Goal: Task Accomplishment & Management: Complete application form

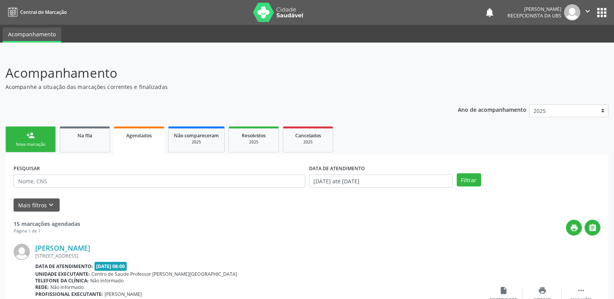
scroll to position [63, 0]
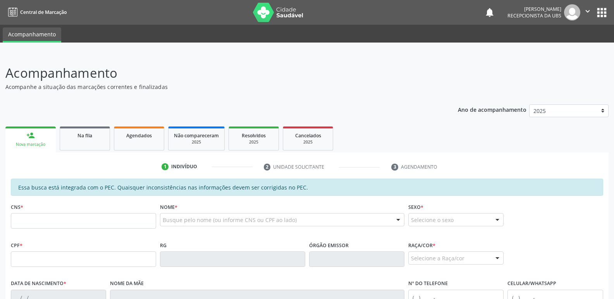
scroll to position [63, 0]
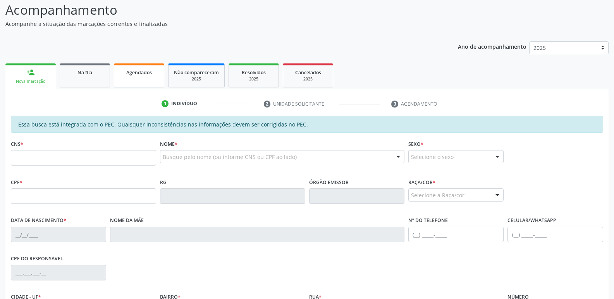
click at [126, 69] on div "Agendados" at bounding box center [139, 72] width 39 height 8
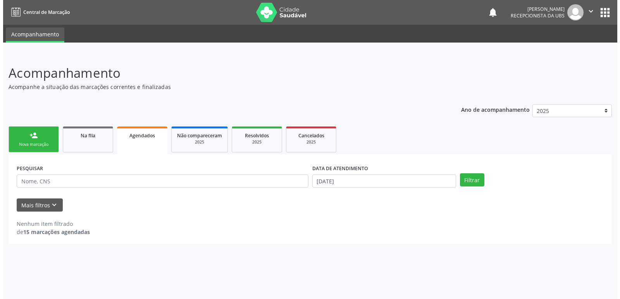
scroll to position [0, 0]
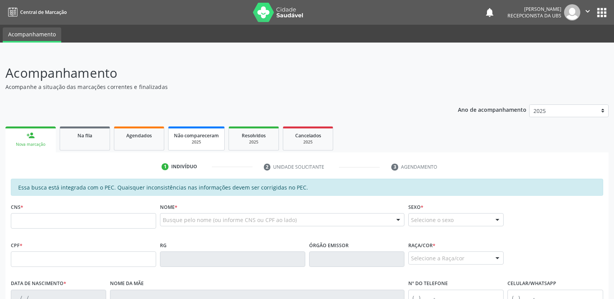
click at [212, 134] on span "Não compareceram" at bounding box center [196, 135] width 45 height 7
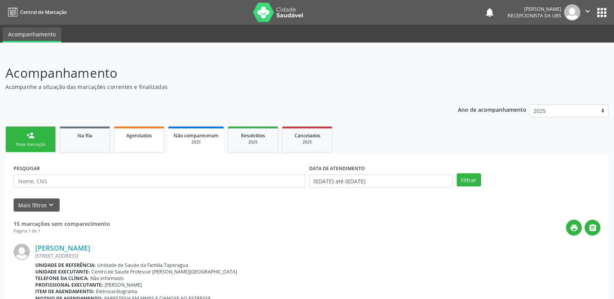
click at [144, 132] on div "Agendados" at bounding box center [139, 135] width 39 height 8
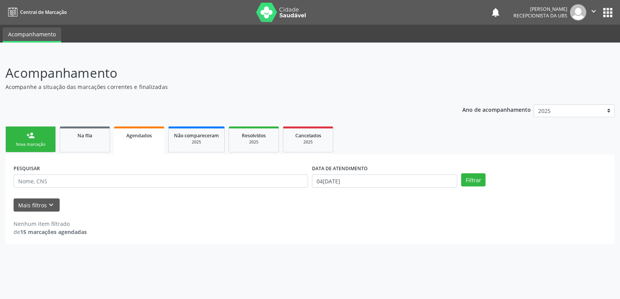
click at [144, 132] on div "Agendados" at bounding box center [139, 135] width 40 height 8
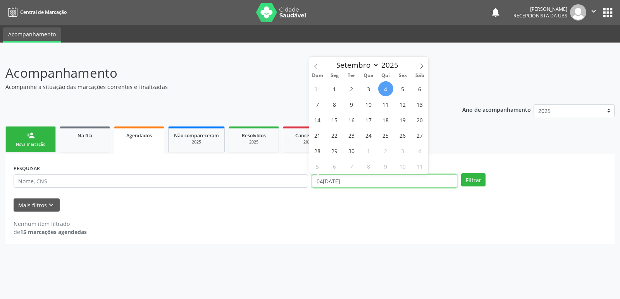
click at [351, 178] on input "04/09/2025" at bounding box center [384, 181] width 145 height 13
click at [374, 83] on div "31 1 2 3 4 5 6 7 8 9 10 11 12 13 14 15 16 17 18 19 20 21 22 23 24 25 26 27 28 2…" at bounding box center [368, 127] width 119 height 93
click at [372, 87] on span "3" at bounding box center [368, 88] width 15 height 15
type input "03/09/2025"
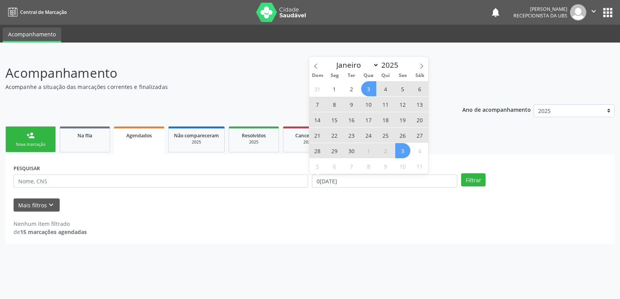
click at [398, 148] on span "3" at bounding box center [402, 150] width 15 height 15
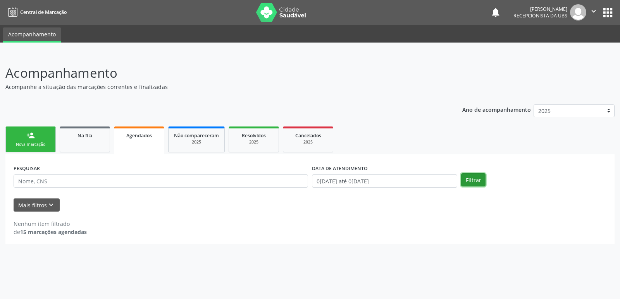
click at [473, 177] on button "Filtrar" at bounding box center [473, 179] width 24 height 13
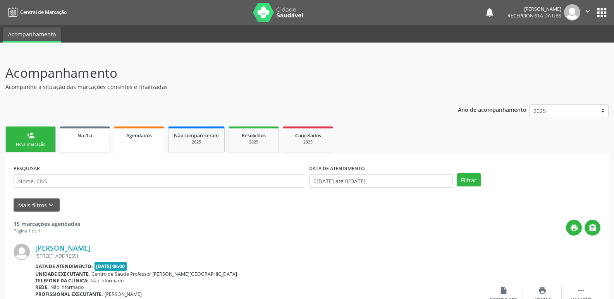
click at [85, 129] on link "Na fila" at bounding box center [85, 140] width 50 height 26
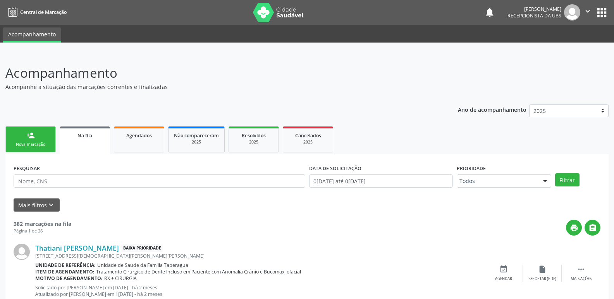
scroll to position [1086, 0]
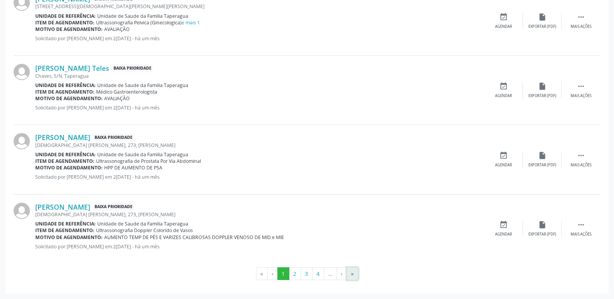
click at [350, 275] on button "»" at bounding box center [353, 274] width 12 height 13
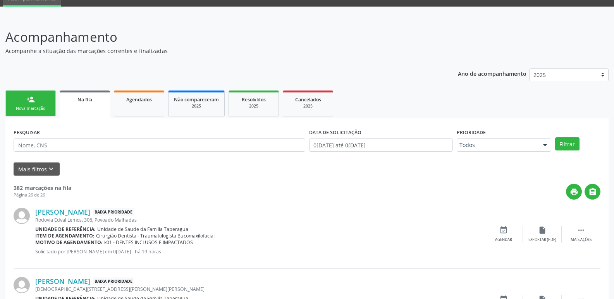
scroll to position [0, 0]
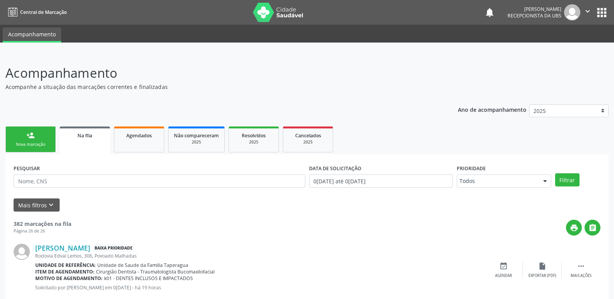
click at [49, 141] on link "person_add Nova marcação" at bounding box center [30, 140] width 50 height 26
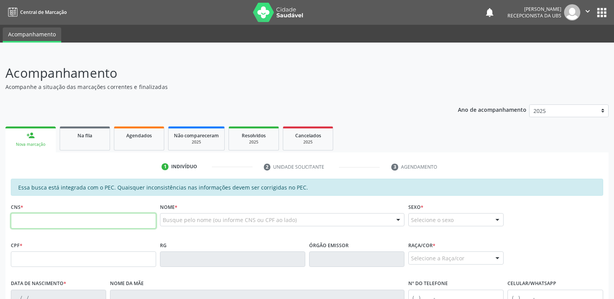
click at [82, 222] on input "text" at bounding box center [83, 220] width 145 height 15
paste input "702 6012 2830 1145"
type input "702 6012 2830 1145"
type input "347.663.674-72"
type input "02/02/1962"
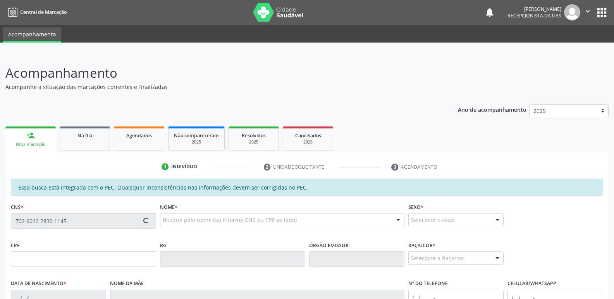
type input "Gilda Neto Gomes"
type input "(82) 99347-8481"
type input "146"
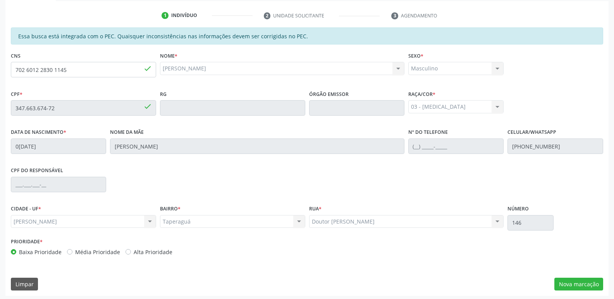
scroll to position [154, 0]
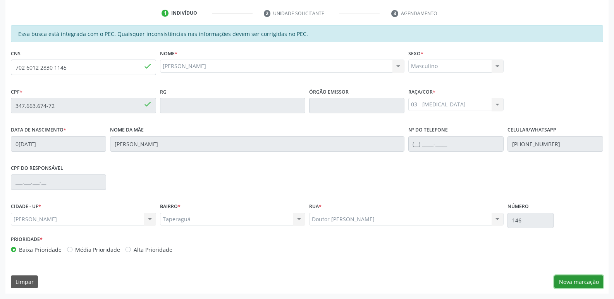
click at [581, 283] on button "Nova marcação" at bounding box center [578, 282] width 49 height 13
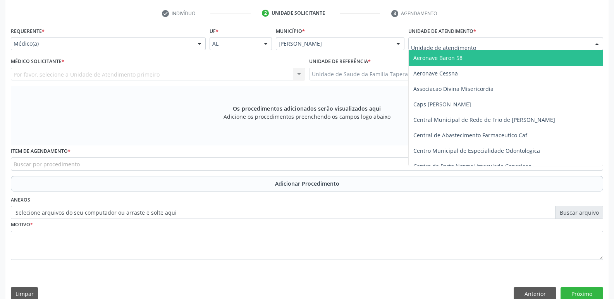
click at [512, 45] on div at bounding box center [505, 43] width 195 height 13
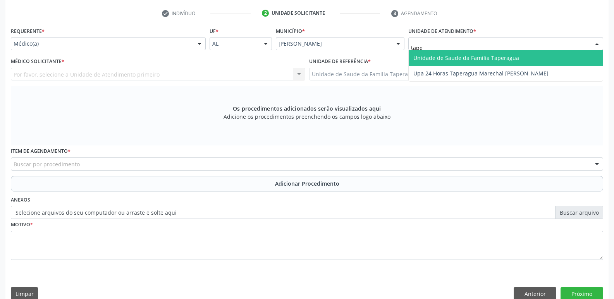
type input "taper"
click at [511, 57] on span "Unidade de Saude da Familia Taperagua" at bounding box center [466, 57] width 106 height 7
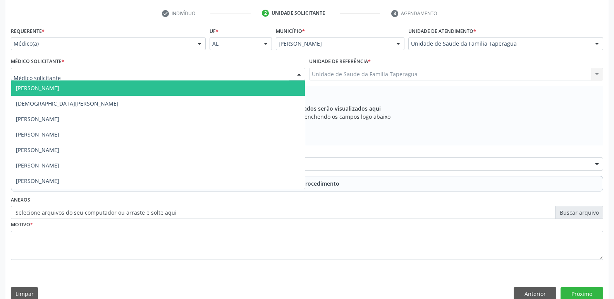
click at [203, 79] on div at bounding box center [158, 74] width 294 height 13
type input "mart"
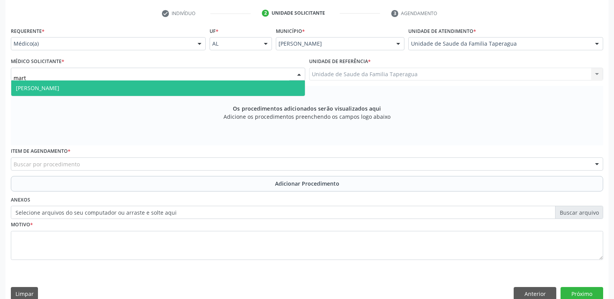
click at [202, 88] on span "Martina Toledo Valadao" at bounding box center [158, 88] width 294 height 15
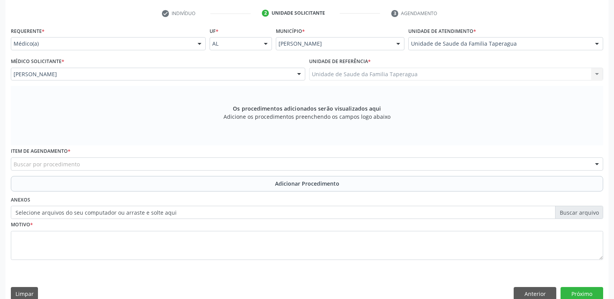
click at [209, 165] on div "Buscar por procedimento" at bounding box center [307, 164] width 592 height 13
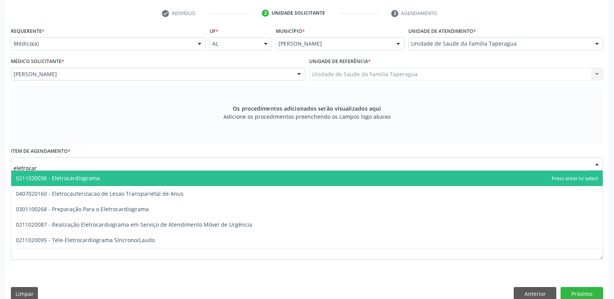
type input "eletrocard"
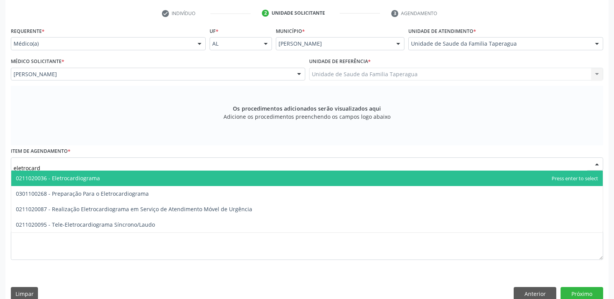
click at [208, 179] on span "0211020036 - Eletrocardiograma" at bounding box center [306, 178] width 591 height 15
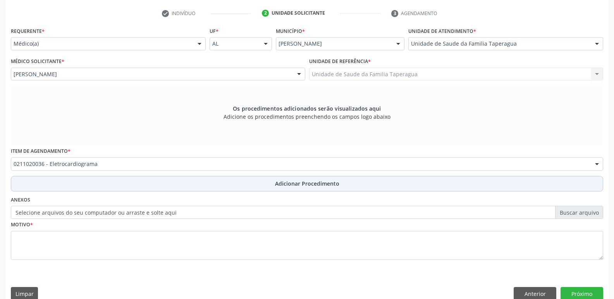
click at [206, 185] on button "Adicionar Procedimento" at bounding box center [307, 183] width 592 height 15
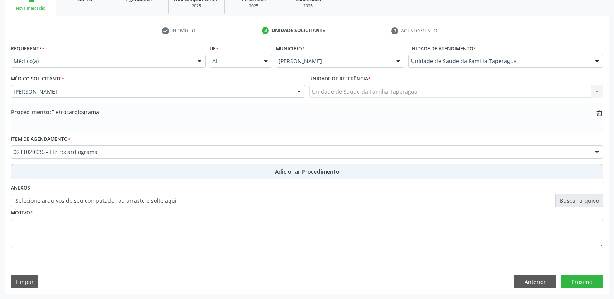
scroll to position [136, 0]
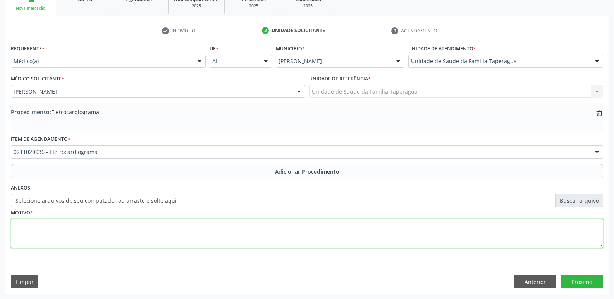
click at [213, 237] on textarea at bounding box center [307, 233] width 592 height 29
type textarea "has"
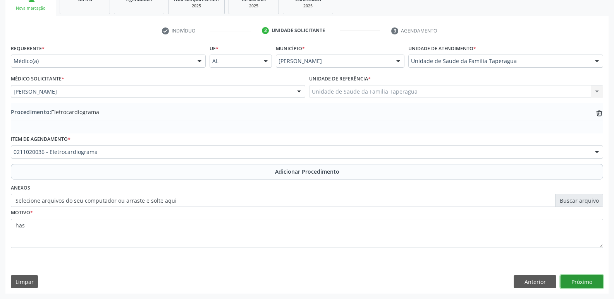
click at [582, 279] on button "Próximo" at bounding box center [581, 281] width 43 height 13
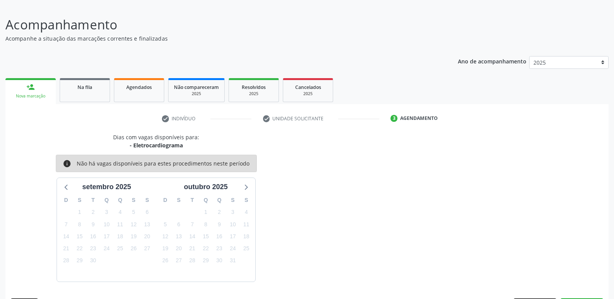
scroll to position [71, 0]
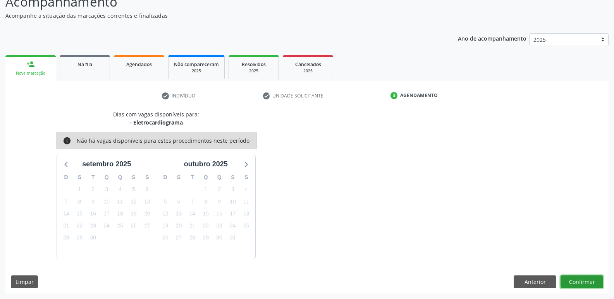
click at [581, 288] on button "Confirmar" at bounding box center [581, 282] width 43 height 13
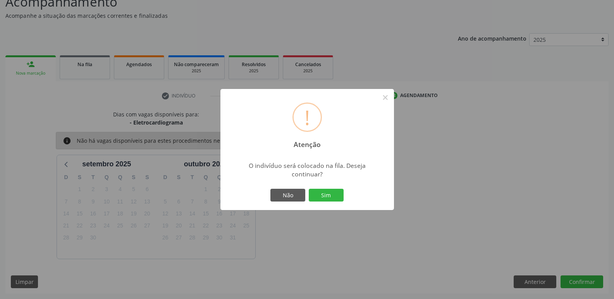
click at [309, 189] on button "Sim" at bounding box center [326, 195] width 35 height 13
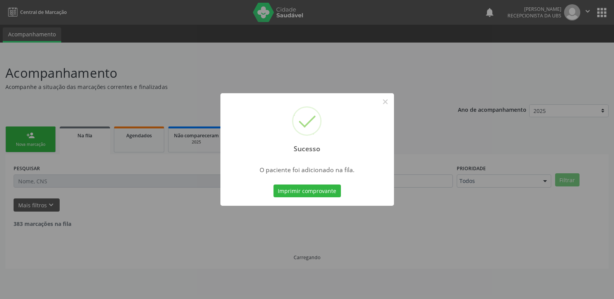
scroll to position [0, 0]
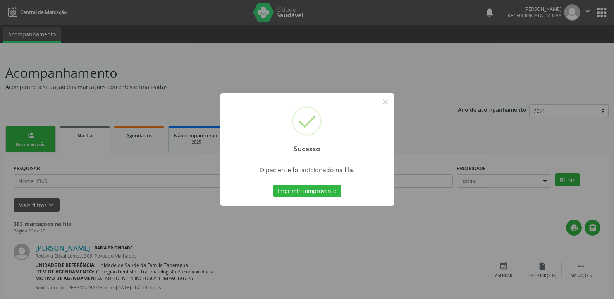
click at [102, 156] on div "Sucesso × O paciente foi adicionado na fila. Imprimir comprovante Cancel" at bounding box center [307, 149] width 614 height 299
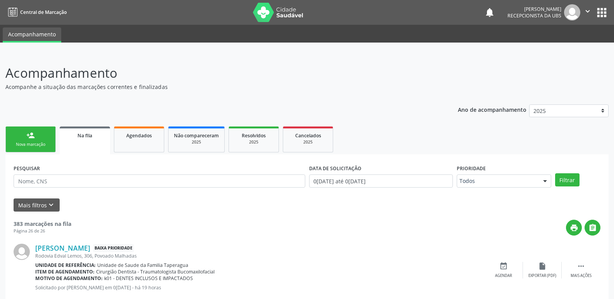
click at [30, 133] on div "person_add" at bounding box center [30, 135] width 9 height 9
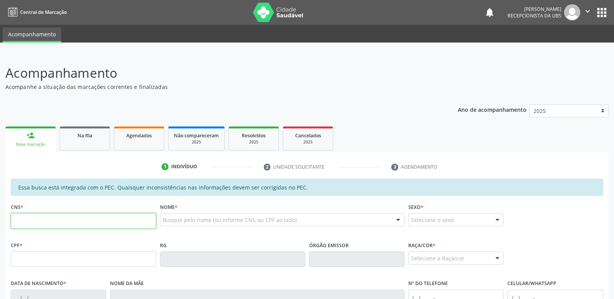
click at [90, 216] on input "text" at bounding box center [83, 220] width 145 height 15
paste input "700 6099 6027 0970"
type input "700 6099 6027 0970"
type input "033.392.984-59"
type input "30/07/1977"
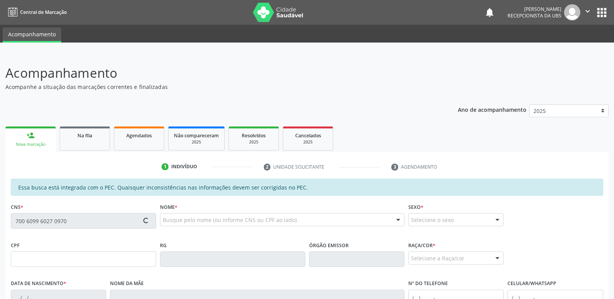
type input "Maria Cicera Lopes Santos"
type input "(82) 99336-2438"
type input "(82) 98848-6991"
type input "3"
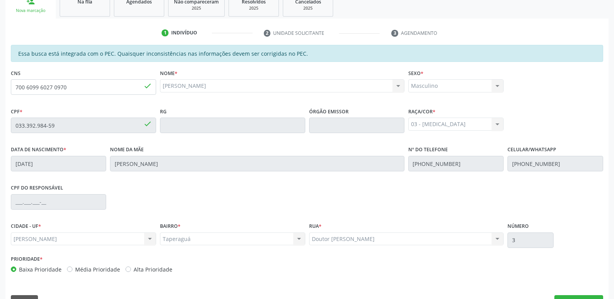
scroll to position [154, 0]
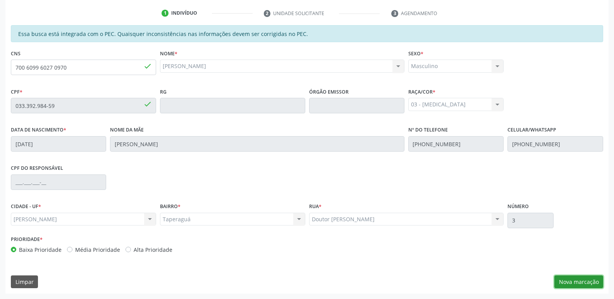
click at [583, 278] on button "Nova marcação" at bounding box center [578, 282] width 49 height 13
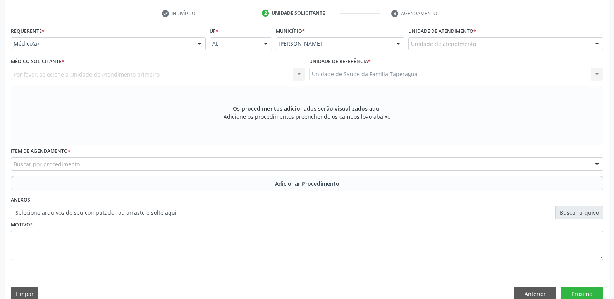
click at [460, 37] on div "Unidade de atendimento * Unidade de atendimento Aeronave Baron 58 Aeronave Cess…" at bounding box center [505, 37] width 195 height 25
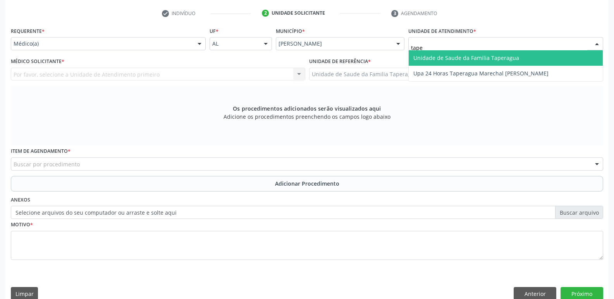
type input "taper"
click at [465, 52] on span "Unidade de Saude da Familia Taperagua" at bounding box center [506, 57] width 194 height 15
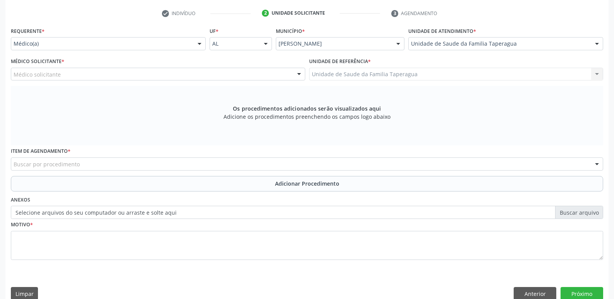
click at [250, 70] on div "Médico solicitante" at bounding box center [158, 74] width 294 height 13
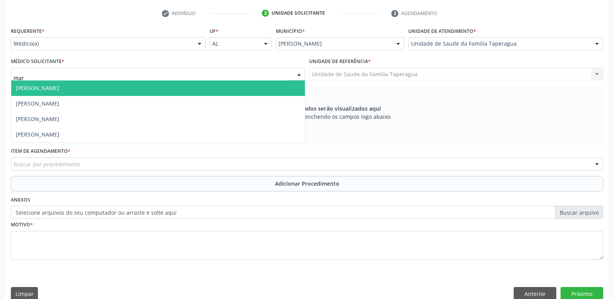
type input "mart"
click at [239, 88] on span "Martina Toledo Valadao" at bounding box center [158, 88] width 294 height 15
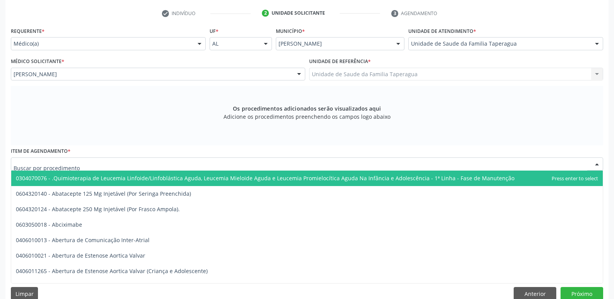
click at [256, 161] on div at bounding box center [307, 164] width 592 height 13
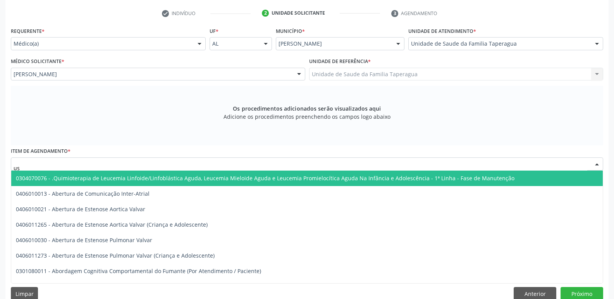
type input "usg"
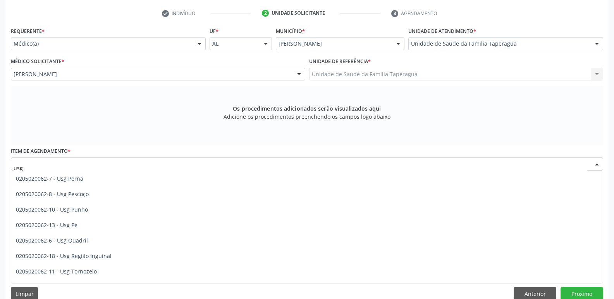
scroll to position [181, 0]
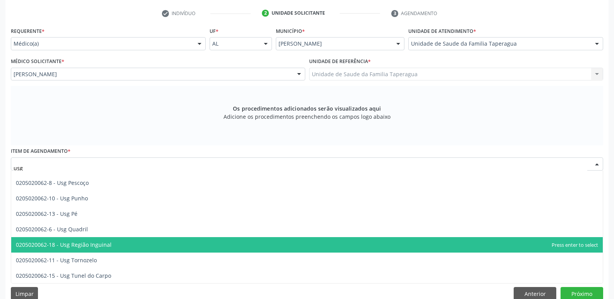
click at [325, 246] on span "0205020062-18 - Usg Região Inguinal" at bounding box center [306, 244] width 591 height 15
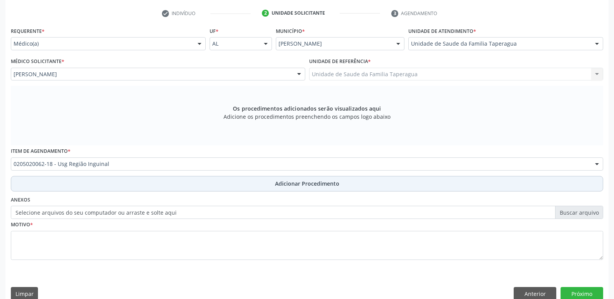
click at [341, 185] on button "Adicionar Procedimento" at bounding box center [307, 183] width 592 height 15
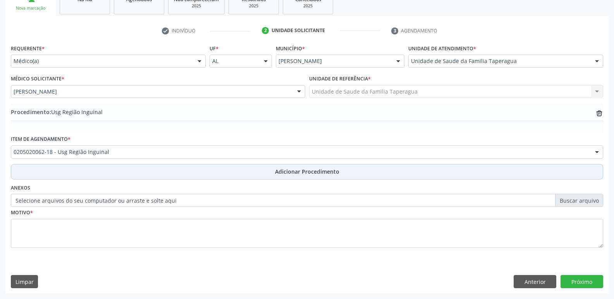
scroll to position [136, 0]
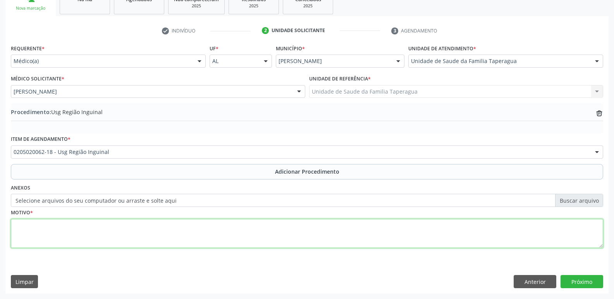
click at [325, 236] on textarea at bounding box center [307, 233] width 592 height 29
type textarea "d"
drag, startPoint x: 58, startPoint y: 227, endPoint x: 0, endPoint y: 225, distance: 58.1
click at [0, 225] on div "Acompanhamento Acompanhe a situação das marcações correntes e finalizadas Relat…" at bounding box center [307, 108] width 614 height 382
click at [15, 234] on textarea "DOR EM REG INGUINAL" at bounding box center [307, 233] width 592 height 29
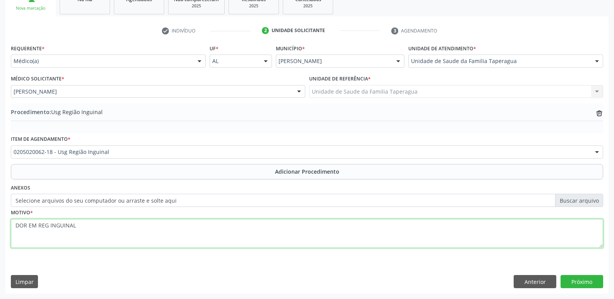
click at [15, 234] on textarea "DOR EM REG INGUINAL" at bounding box center [307, 233] width 592 height 29
click at [88, 230] on textarea "DOR EM REG INGUINAL" at bounding box center [307, 233] width 592 height 29
type textarea "DOR EM REG INGUINAL D e E"
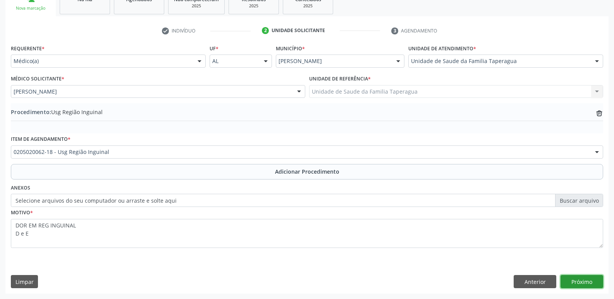
click at [587, 279] on button "Próximo" at bounding box center [581, 281] width 43 height 13
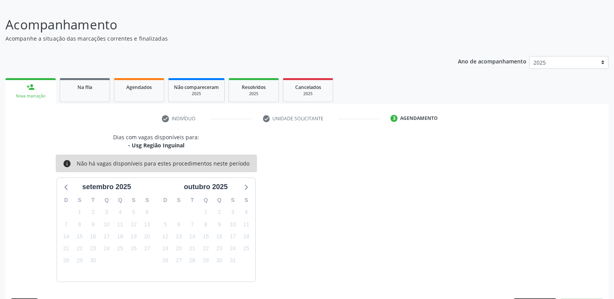
scroll to position [71, 0]
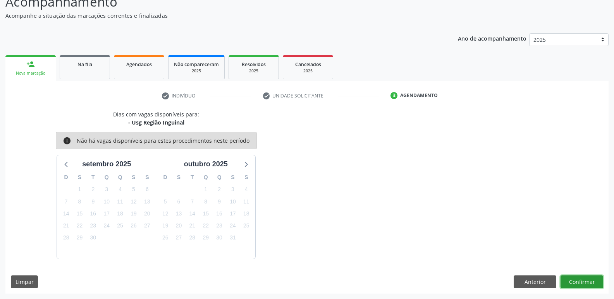
click at [580, 281] on button "Confirmar" at bounding box center [581, 282] width 43 height 13
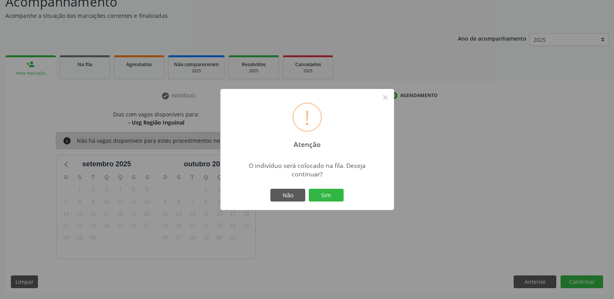
click at [309, 189] on button "Sim" at bounding box center [326, 195] width 35 height 13
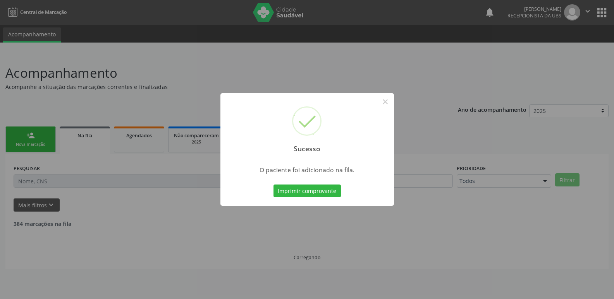
scroll to position [0, 0]
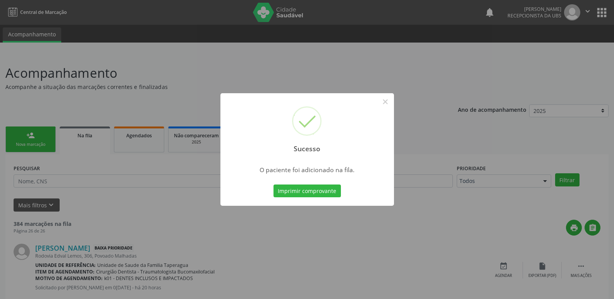
click at [40, 132] on div "Sucesso × O paciente foi adicionado na fila. Imprimir comprovante Cancel" at bounding box center [307, 149] width 614 height 299
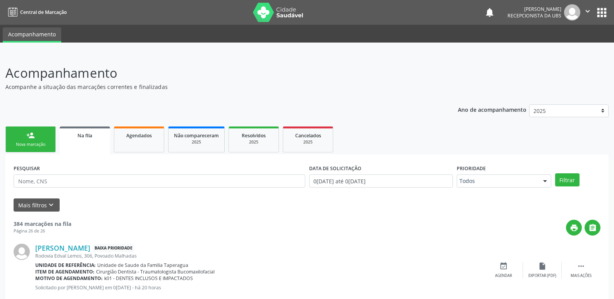
click at [40, 132] on link "person_add Nova marcação" at bounding box center [30, 140] width 50 height 26
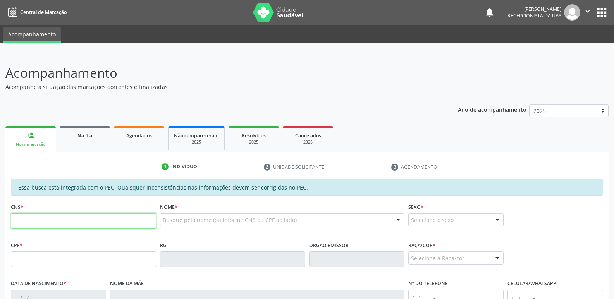
click at [73, 218] on input "text" at bounding box center [83, 220] width 145 height 15
paste input "700 6099 6027 0970"
type input "700 6099 6027 0970"
type input "033.392.984-59"
type input "30/07/1977"
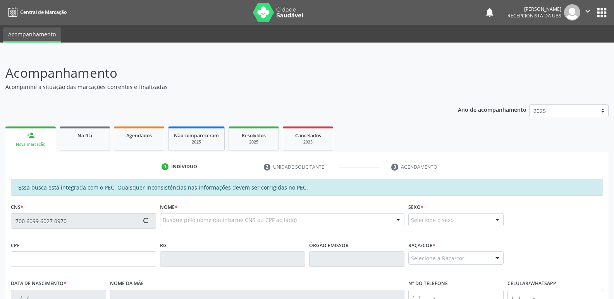
type input "Maria Cicera Lopes Santos"
type input "(82) 99336-2438"
type input "(82) 98848-6991"
type input "3"
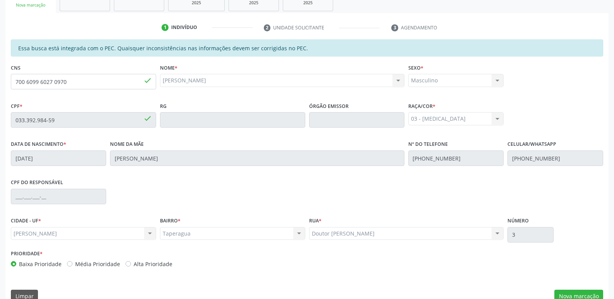
scroll to position [154, 0]
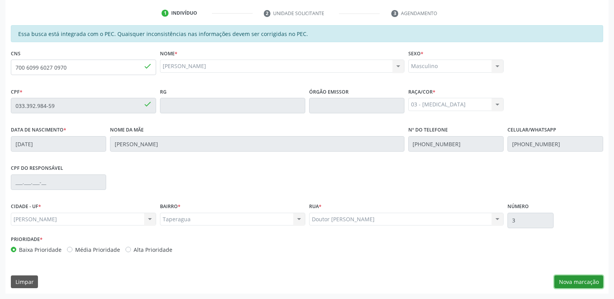
click at [581, 284] on button "Nova marcação" at bounding box center [578, 282] width 49 height 13
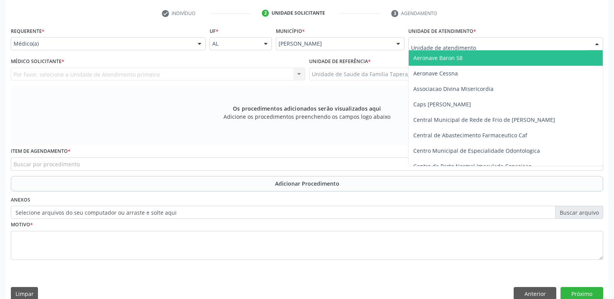
click at [488, 41] on div at bounding box center [505, 43] width 195 height 13
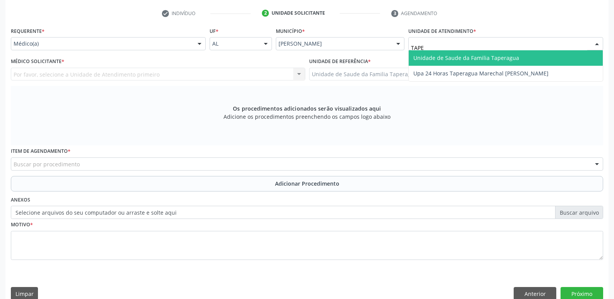
type input "TAPER"
click at [488, 56] on span "Unidade de Saude da Familia Taperagua" at bounding box center [466, 57] width 106 height 7
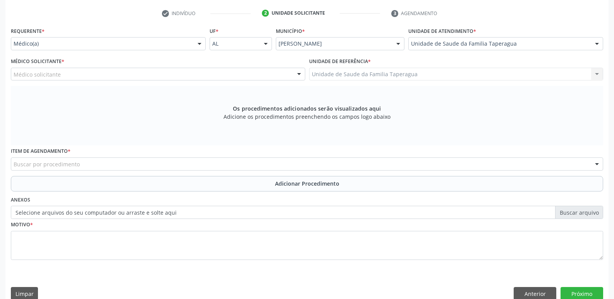
click at [184, 71] on div "Médico solicitante" at bounding box center [158, 74] width 294 height 13
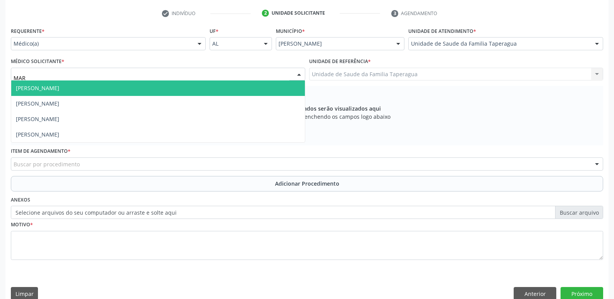
type input "MART"
click at [189, 86] on span "Martina Toledo Valadao" at bounding box center [158, 88] width 294 height 15
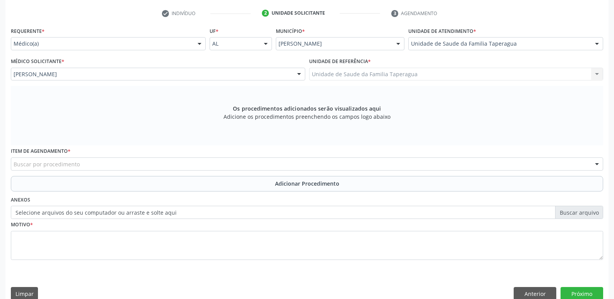
click at [206, 167] on div "Buscar por procedimento" at bounding box center [307, 164] width 592 height 13
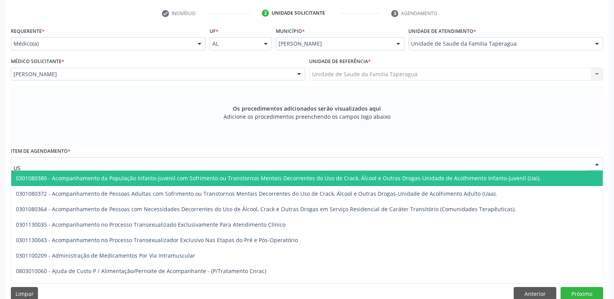
type input "USG"
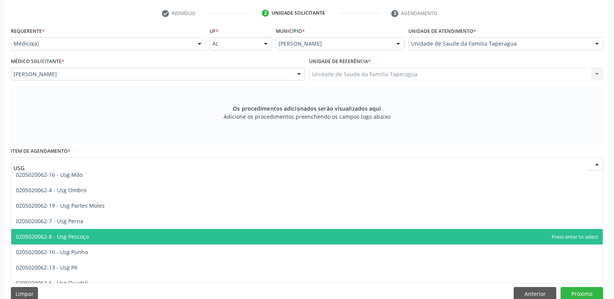
scroll to position [124, 0]
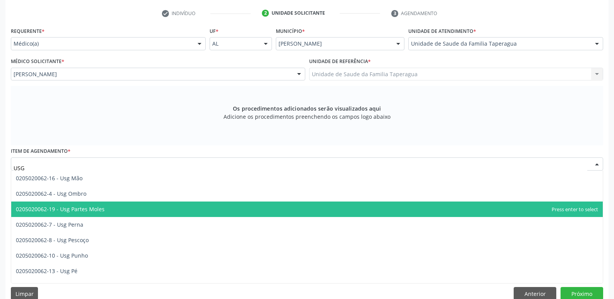
click at [325, 209] on span "0205020062-19 - Usg Partes Moles" at bounding box center [306, 209] width 591 height 15
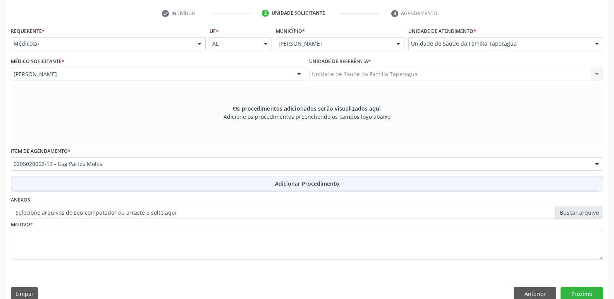
click at [337, 180] on span "Adicionar Procedimento" at bounding box center [307, 184] width 64 height 8
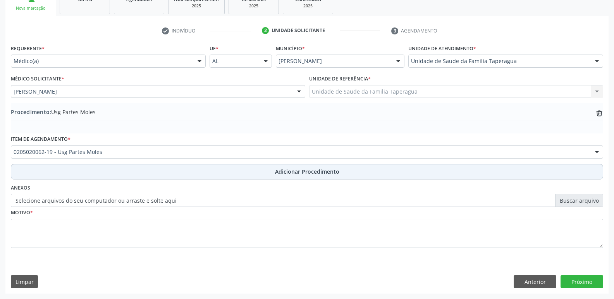
scroll to position [136, 0]
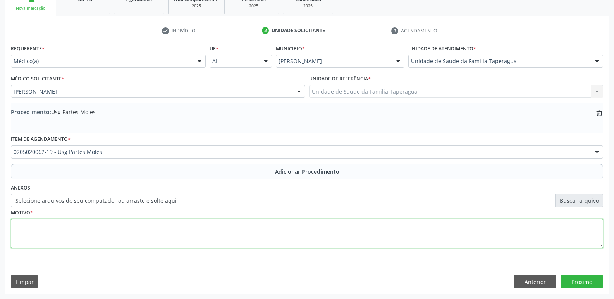
click at [314, 244] on textarea at bounding box center [307, 233] width 592 height 29
type textarea "USG DE REG TESTICULAR BILATERAL DOR LOCAL"
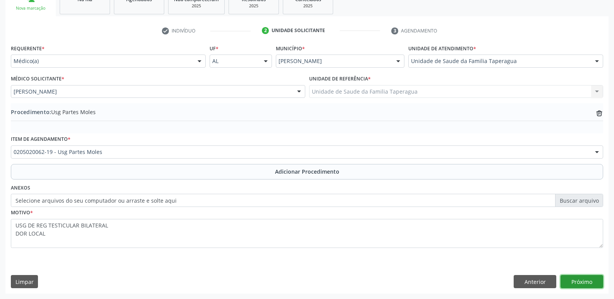
click at [576, 279] on button "Próximo" at bounding box center [581, 281] width 43 height 13
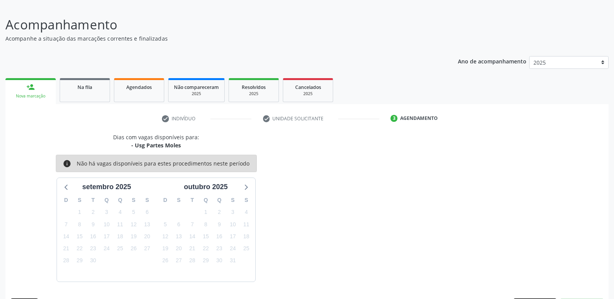
scroll to position [71, 0]
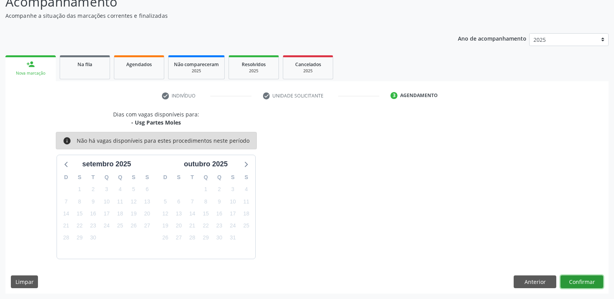
click at [587, 277] on button "Confirmar" at bounding box center [581, 282] width 43 height 13
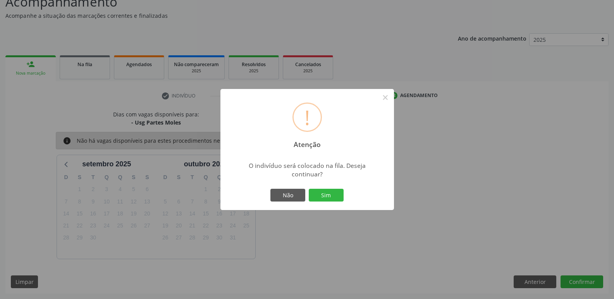
click at [309, 189] on button "Sim" at bounding box center [326, 195] width 35 height 13
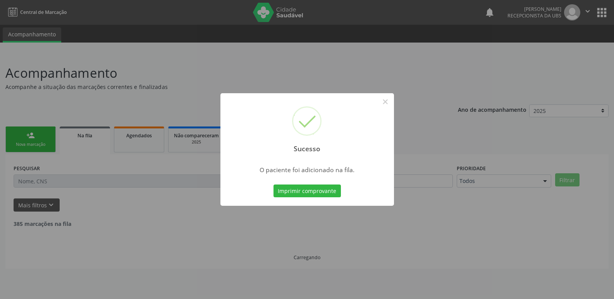
scroll to position [0, 0]
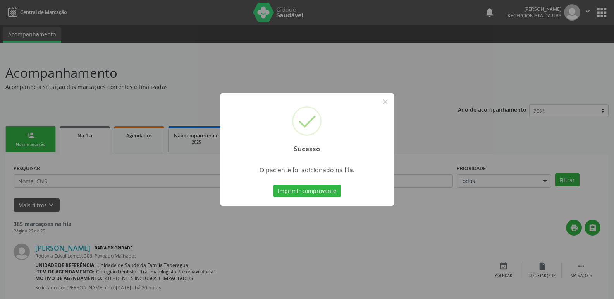
click at [473, 156] on div "Sucesso × O paciente foi adicionado na fila. Imprimir comprovante Cancel" at bounding box center [307, 149] width 614 height 299
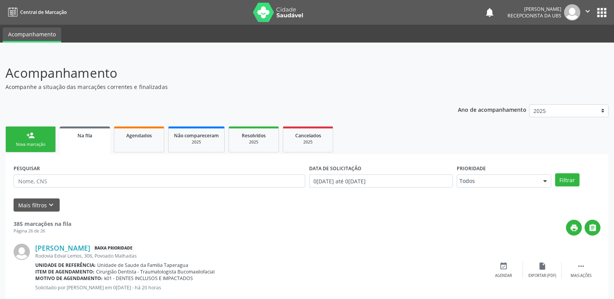
click at [426, 18] on nav "Central de Marcação notifications Maria Samara da Silva Recepcionista da UBS  …" at bounding box center [307, 12] width 614 height 25
click at [33, 139] on div "person_add" at bounding box center [30, 135] width 9 height 9
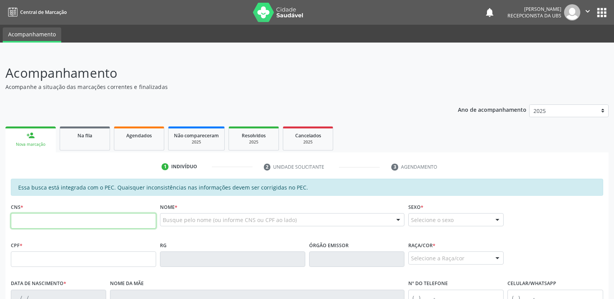
click at [109, 218] on input "text" at bounding box center [83, 220] width 145 height 15
paste input "700 2074 0073 3225"
type input "700 2074 0073 3225"
type input "505.377.094-87"
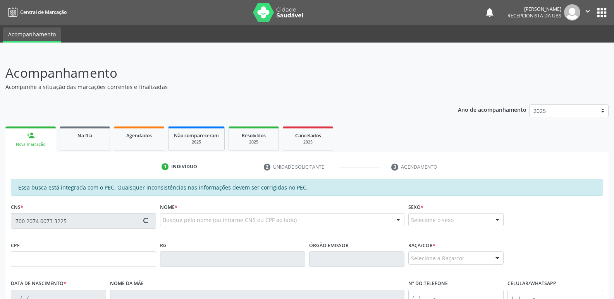
type input "02/09/1961"
type input "Ivete Dias da Silva"
type input "(82) 99375-1367"
type input "S/N"
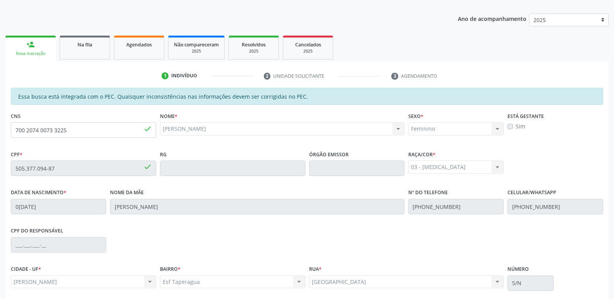
scroll to position [154, 0]
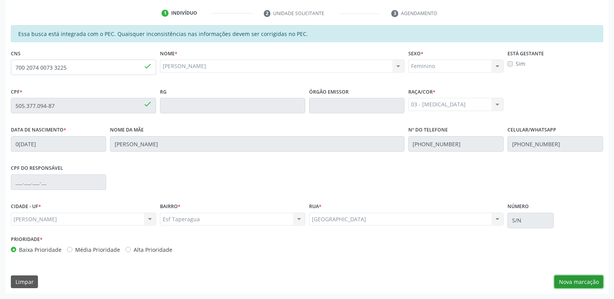
click at [581, 285] on button "Nova marcação" at bounding box center [578, 282] width 49 height 13
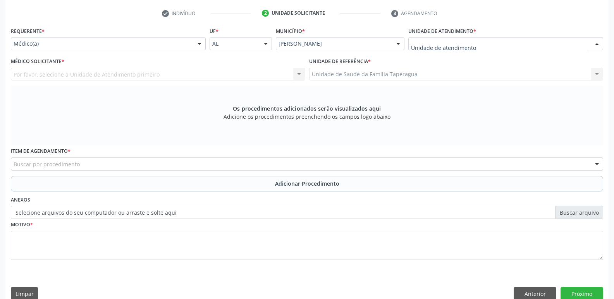
click at [475, 42] on div at bounding box center [505, 43] width 195 height 13
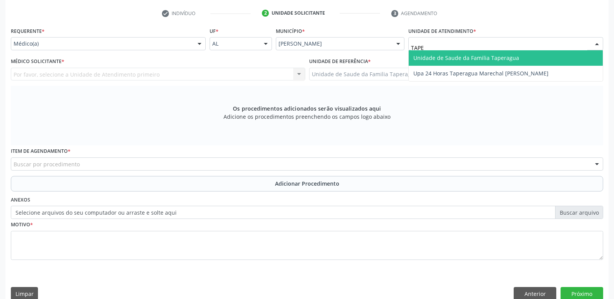
type input "TAPER"
click at [475, 57] on span "Unidade de Saude da Familia Taperagua" at bounding box center [466, 57] width 106 height 7
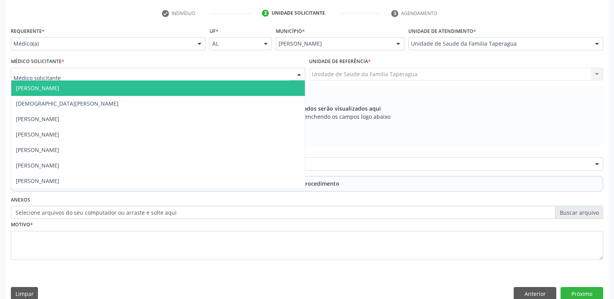
click at [206, 71] on div at bounding box center [158, 74] width 294 height 13
type input "MART"
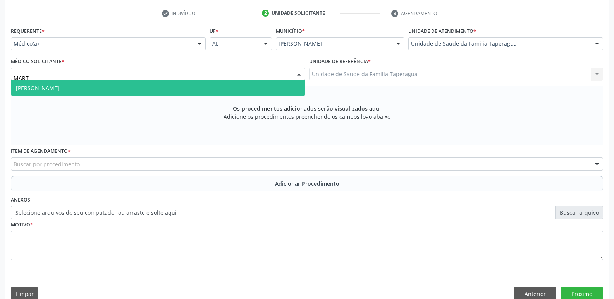
click at [206, 84] on span "Martina Toledo Valadao" at bounding box center [158, 88] width 294 height 15
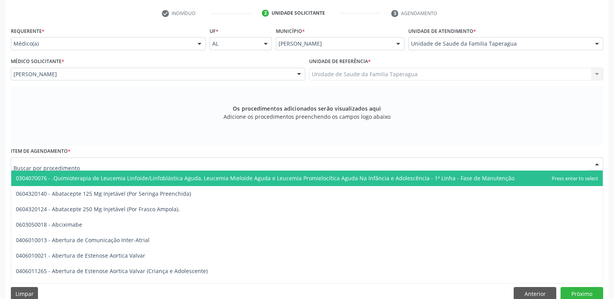
click at [213, 160] on div at bounding box center [307, 164] width 592 height 13
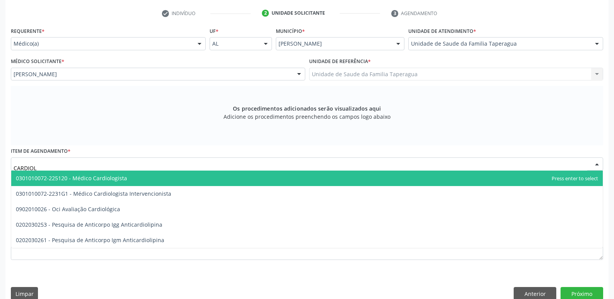
type input "CARDIOLO"
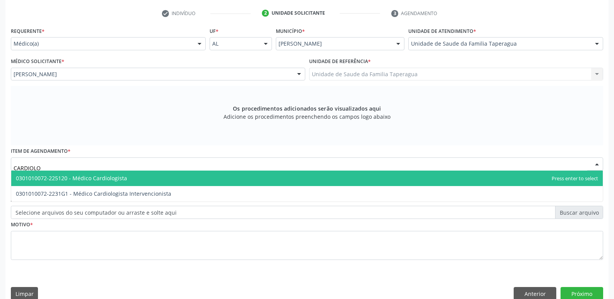
click at [214, 176] on span "0301010072-225120 - Médico Cardiologista" at bounding box center [306, 178] width 591 height 15
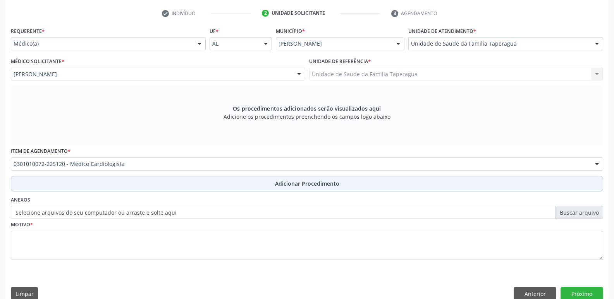
click at [221, 182] on button "Adicionar Procedimento" at bounding box center [307, 183] width 592 height 15
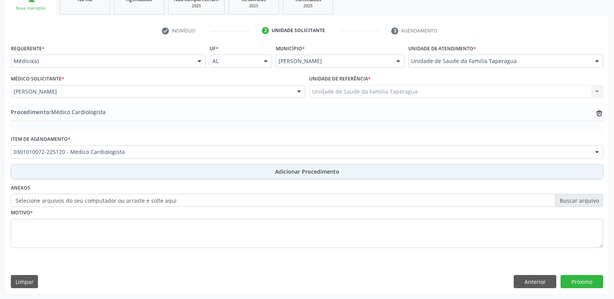
scroll to position [136, 0]
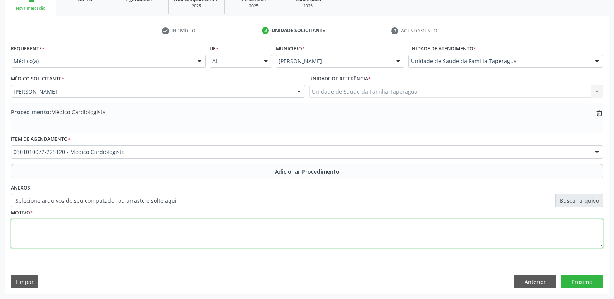
click at [228, 227] on textarea at bounding box center [307, 233] width 592 height 29
type textarea "PACIENTE COM PRECORDIALGIA E AO ECG APRESENTA FA"
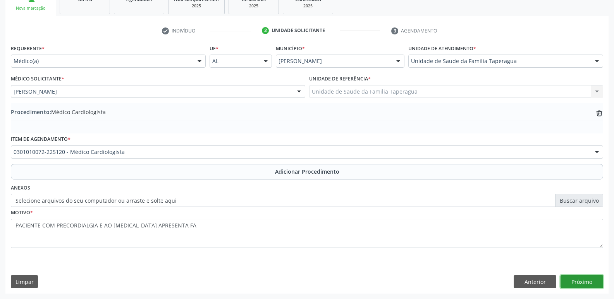
click at [574, 279] on button "Próximo" at bounding box center [581, 281] width 43 height 13
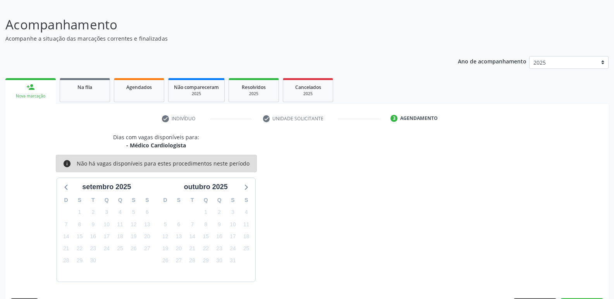
scroll to position [71, 0]
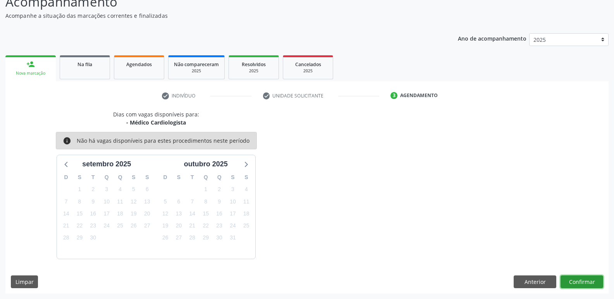
click at [586, 283] on button "Confirmar" at bounding box center [581, 282] width 43 height 13
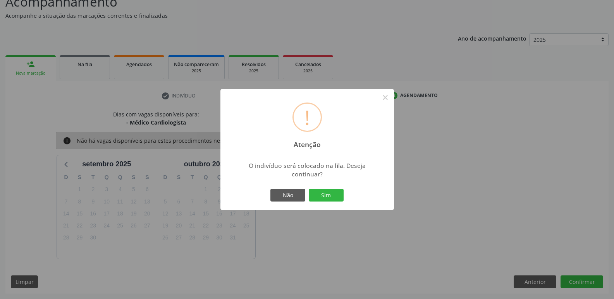
click at [309, 189] on button "Sim" at bounding box center [326, 195] width 35 height 13
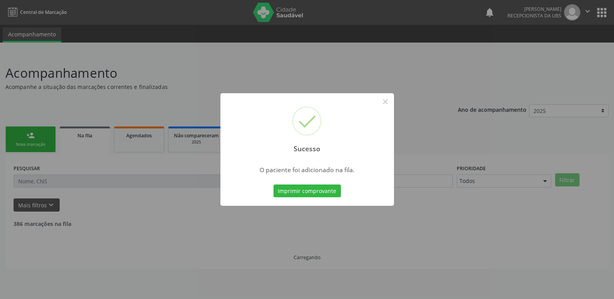
scroll to position [0, 0]
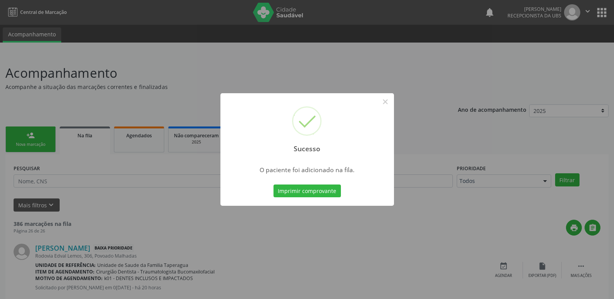
click at [498, 165] on div "Sucesso × O paciente foi adicionado na fila. Imprimir comprovante Cancel" at bounding box center [307, 149] width 614 height 299
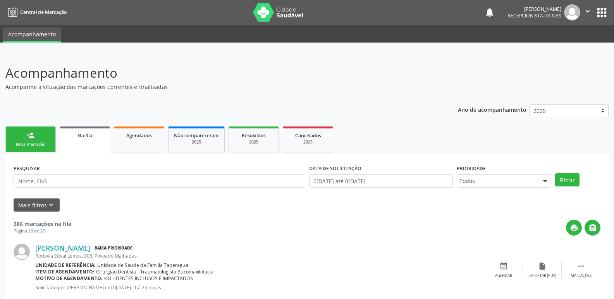
click at [31, 137] on div "person_add" at bounding box center [30, 135] width 9 height 9
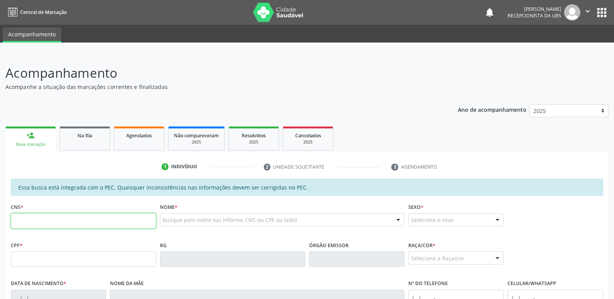
click at [114, 228] on input "text" at bounding box center [83, 220] width 145 height 15
paste input "705 0056 8600 9657"
type input "705 0056 8600 9657"
type input "075.686.134-96"
type input "27/08/1979"
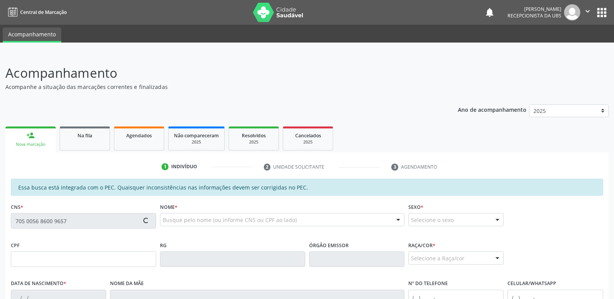
type input "Antonia Maria de Carvalho"
type input "(82) 99974-6644"
type input "215"
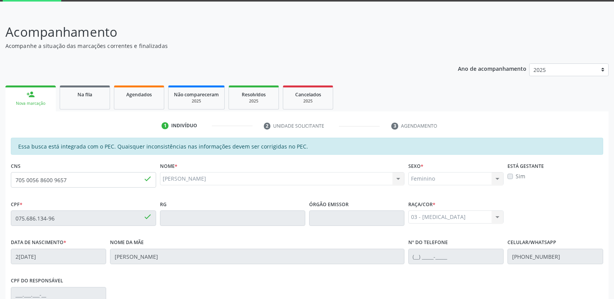
scroll to position [42, 0]
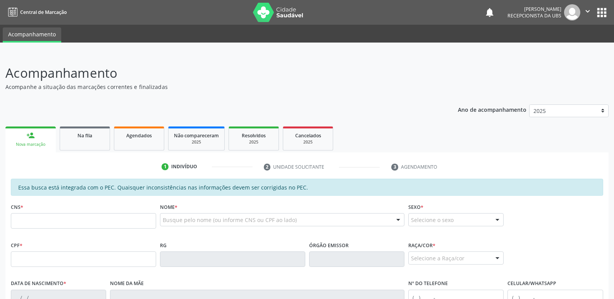
scroll to position [42, 0]
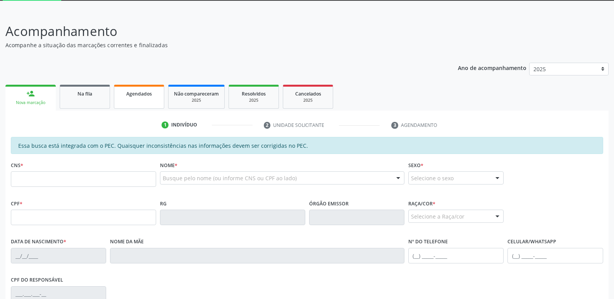
click at [133, 95] on span "Agendados" at bounding box center [139, 94] width 26 height 7
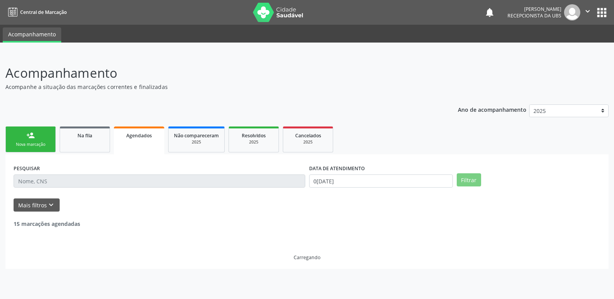
scroll to position [0, 0]
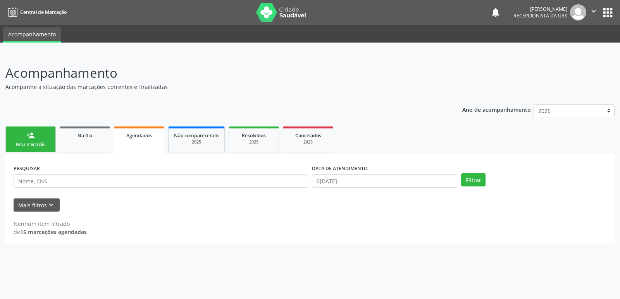
click at [29, 137] on div "person_add" at bounding box center [30, 135] width 9 height 9
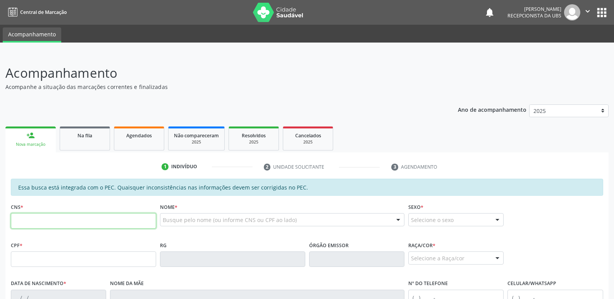
click at [82, 216] on input "text" at bounding box center [83, 220] width 145 height 15
paste input "705 0056 8600 9657"
type input "705 0056 8600 9657"
type input "075.686.134-96"
type input "27/08/1979"
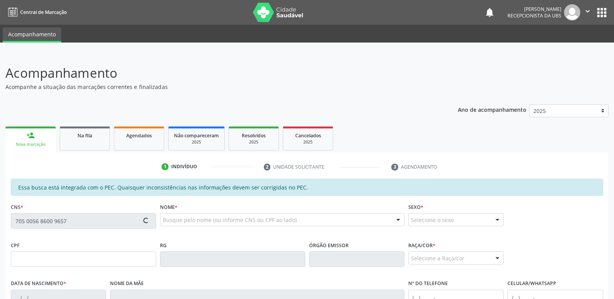
type input "Antonia Maria de Carvalho"
type input "(82) 99839-6428"
type input "215"
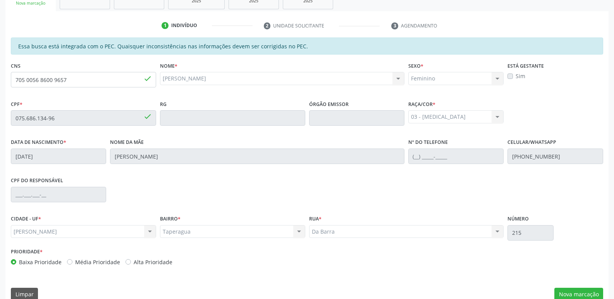
scroll to position [154, 0]
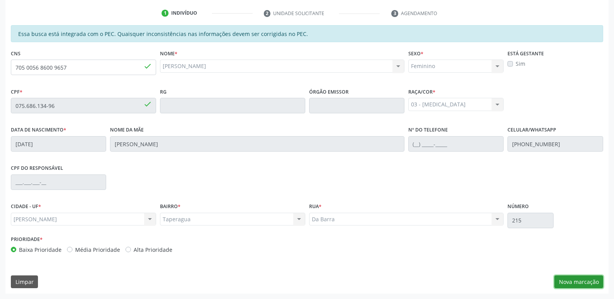
click at [565, 282] on button "Nova marcação" at bounding box center [578, 282] width 49 height 13
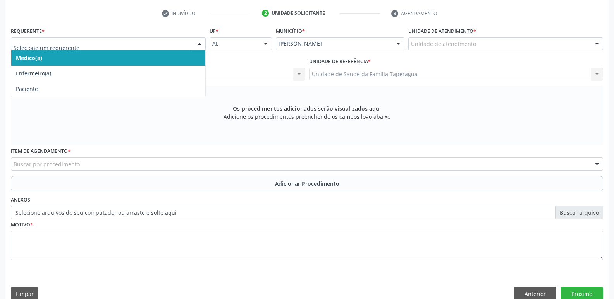
click at [192, 43] on div "Médico(a) Enfermeiro(a) Paciente Nenhum resultado encontrado para: " " Não há n…" at bounding box center [108, 43] width 195 height 13
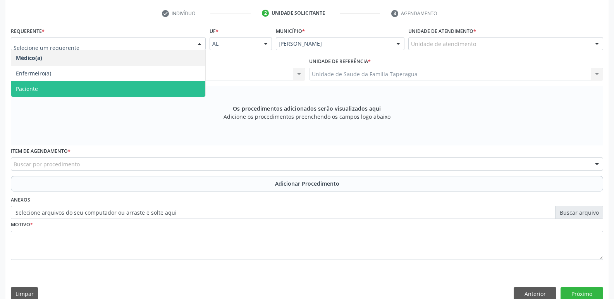
click at [187, 86] on span "Paciente" at bounding box center [108, 88] width 194 height 15
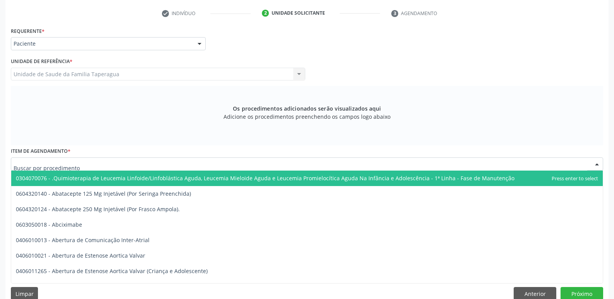
click at [201, 167] on div at bounding box center [307, 164] width 592 height 13
click at [201, 167] on input "text" at bounding box center [301, 167] width 574 height 15
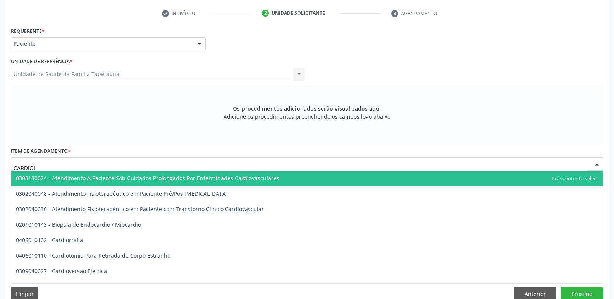
type input "CARDIOLO"
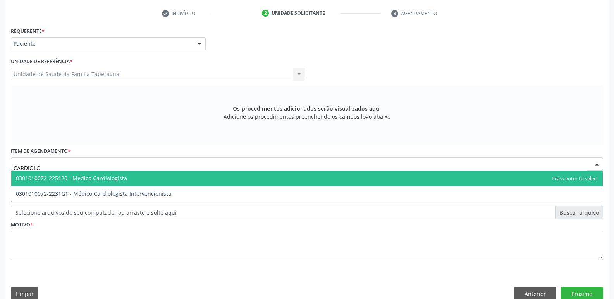
click at [204, 176] on span "0301010072-225120 - Médico Cardiologista" at bounding box center [306, 178] width 591 height 15
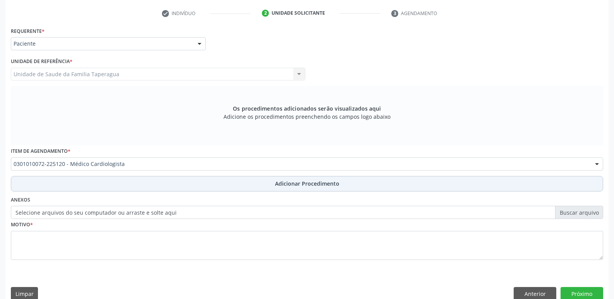
click at [203, 185] on button "Adicionar Procedimento" at bounding box center [307, 183] width 592 height 15
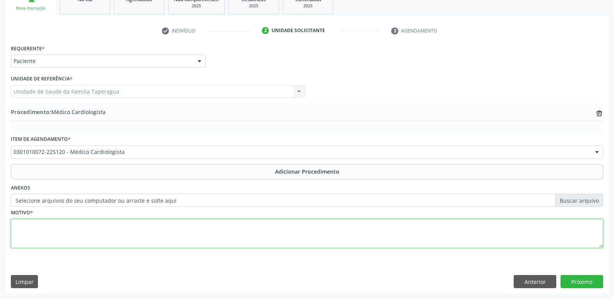
click at [197, 230] on textarea at bounding box center [307, 233] width 592 height 29
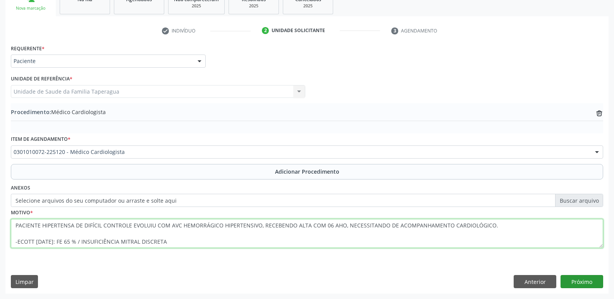
type textarea "PACIENTE HIPERTENSA DE DIFÍCIL CONTROLE EVOLUIU COM AVC HEMORRÁGICO HIPERTENSIV…"
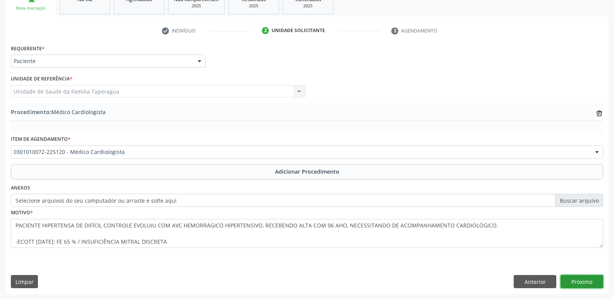
click at [582, 285] on button "Próximo" at bounding box center [581, 281] width 43 height 13
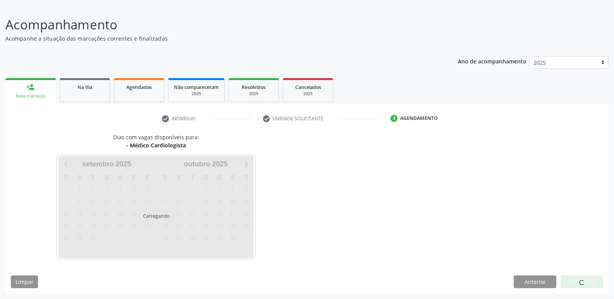
scroll to position [71, 0]
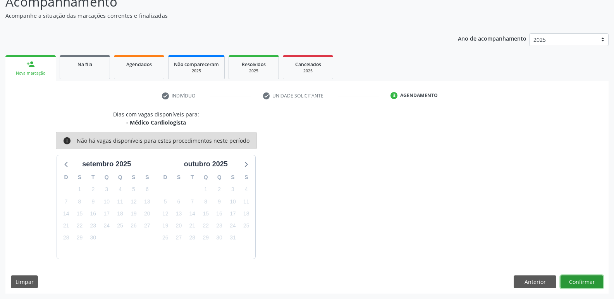
click at [580, 281] on button "Confirmar" at bounding box center [581, 282] width 43 height 13
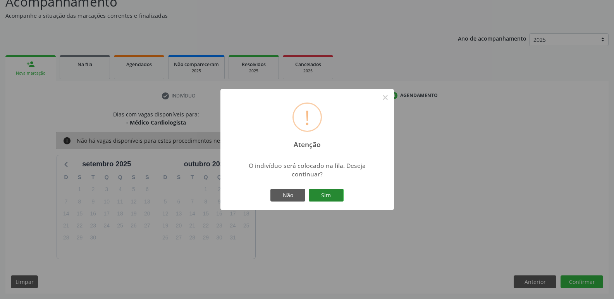
click at [333, 195] on button "Sim" at bounding box center [326, 195] width 35 height 13
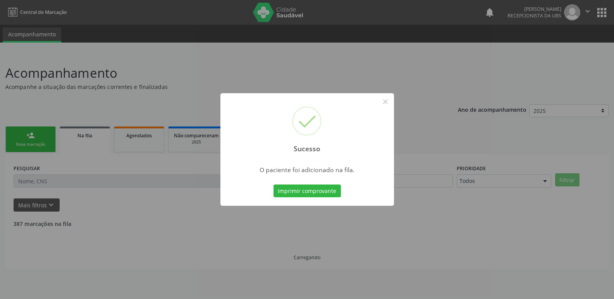
scroll to position [0, 0]
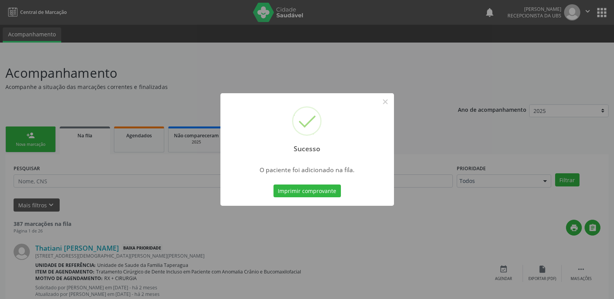
click at [473, 109] on div "Sucesso × O paciente foi adicionado na fila. Imprimir comprovante Cancel" at bounding box center [307, 149] width 614 height 299
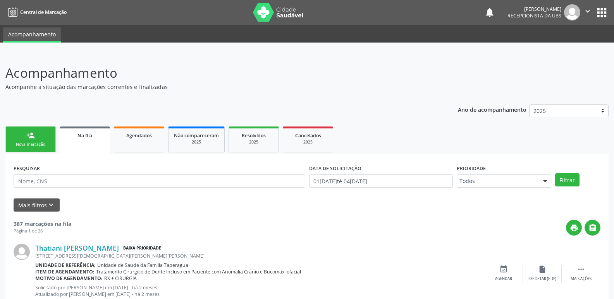
click at [32, 137] on div "person_add" at bounding box center [30, 135] width 9 height 9
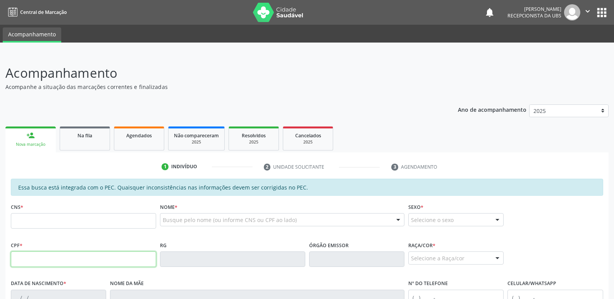
click at [110, 264] on input "text" at bounding box center [83, 259] width 145 height 15
paste input "117.606.454-19"
type input "117.606.454-19"
type input "03/03/1998"
type input "Maria Jose de Melo Rosendo"
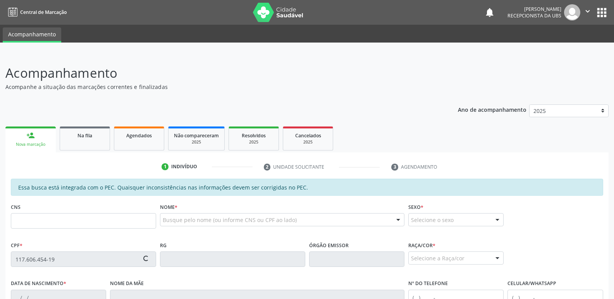
type input "(82) 99148-7832"
type input "S/N"
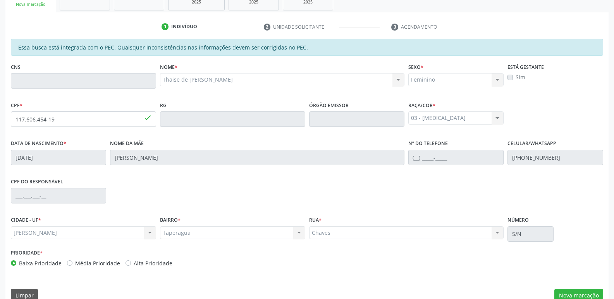
scroll to position [154, 0]
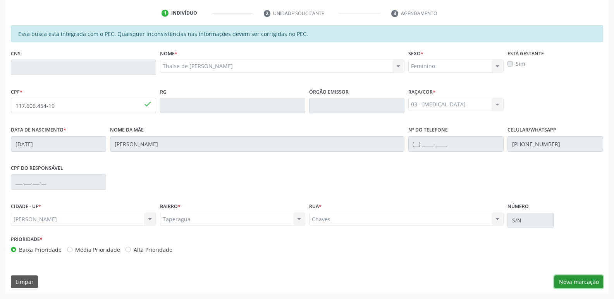
click at [577, 279] on button "Nova marcação" at bounding box center [578, 282] width 49 height 13
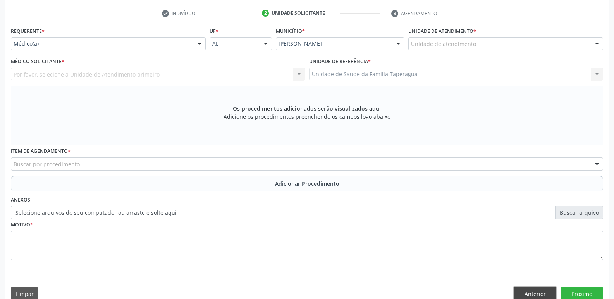
click at [536, 294] on button "Anterior" at bounding box center [535, 293] width 43 height 13
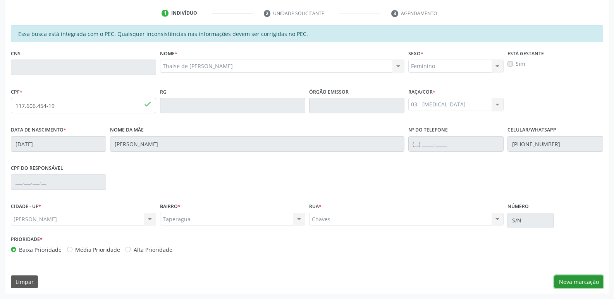
click at [569, 280] on button "Nova marcação" at bounding box center [578, 282] width 49 height 13
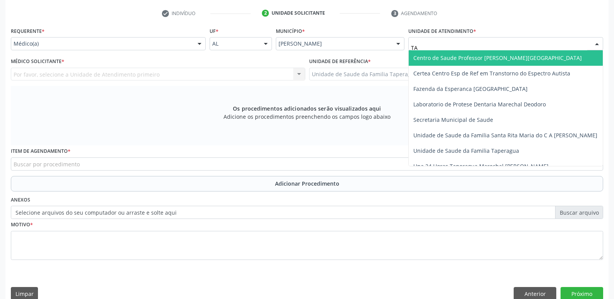
type input "TAP"
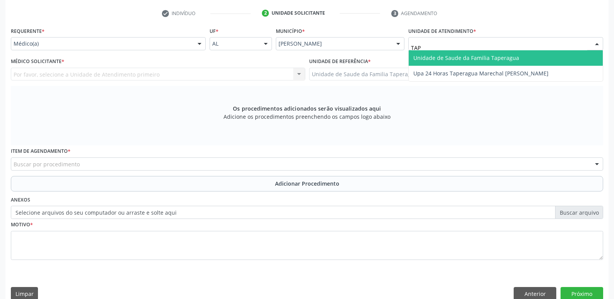
click at [457, 57] on span "Unidade de Saude da Familia Taperagua" at bounding box center [466, 57] width 106 height 7
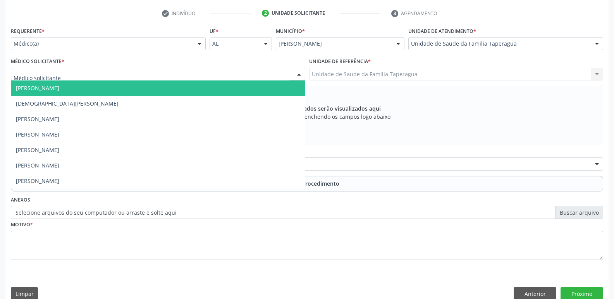
click at [204, 73] on div at bounding box center [158, 74] width 294 height 13
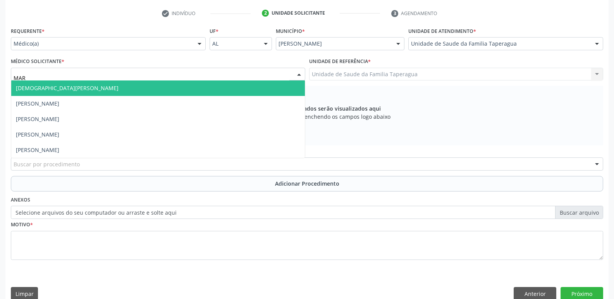
type input "MART"
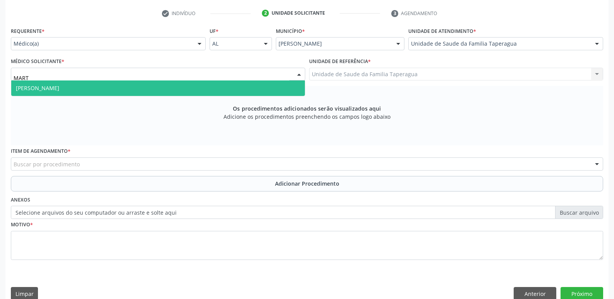
click at [205, 86] on span "Martina Toledo Valadao" at bounding box center [158, 88] width 294 height 15
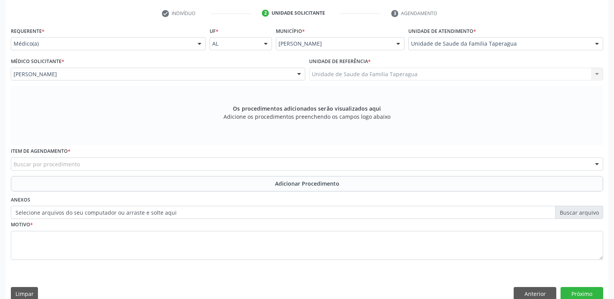
click at [273, 159] on div "Buscar por procedimento" at bounding box center [307, 164] width 592 height 13
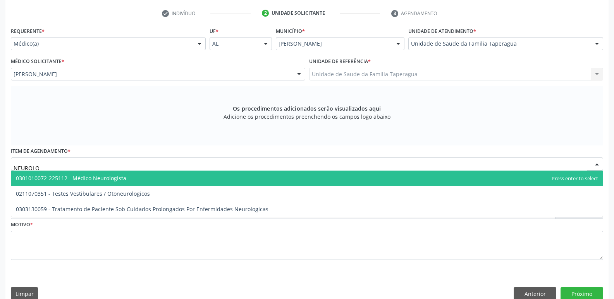
type input "NEUROLOG"
click at [277, 177] on span "0301010072-225112 - Médico Neurologista" at bounding box center [306, 178] width 591 height 15
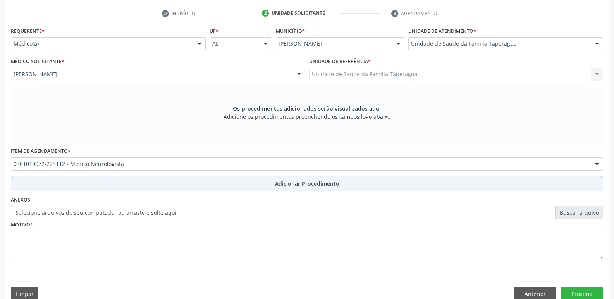
click at [275, 186] on span "Adicionar Procedimento" at bounding box center [307, 184] width 64 height 8
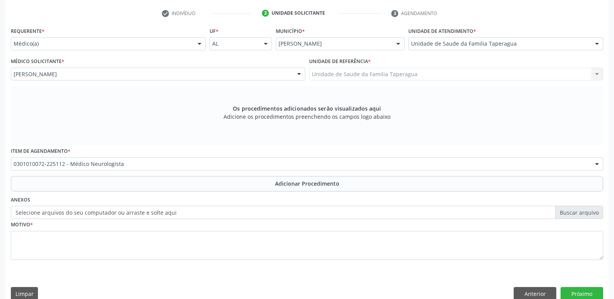
scroll to position [136, 0]
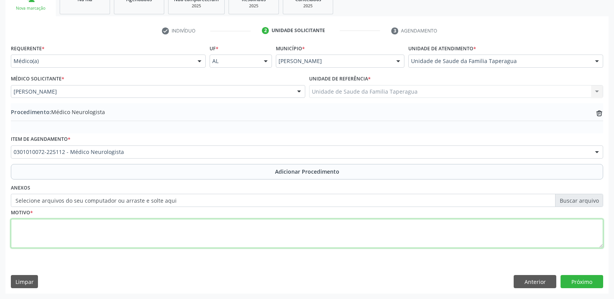
click at [259, 239] on textarea at bounding box center [307, 233] width 592 height 29
type textarea "HÁ 1 MÊS TEVE QUADRO DE SÍNCOPE, E CEFALEIA INTENSA INCAPACITANTE APÓS O QUADRO"
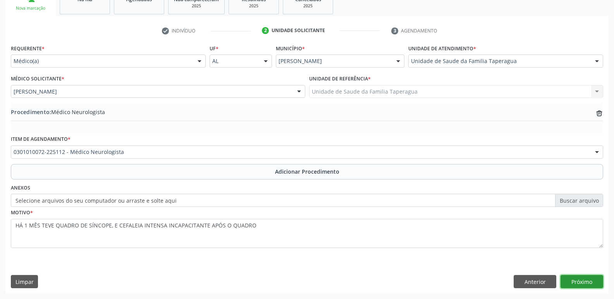
click at [573, 278] on button "Próximo" at bounding box center [581, 281] width 43 height 13
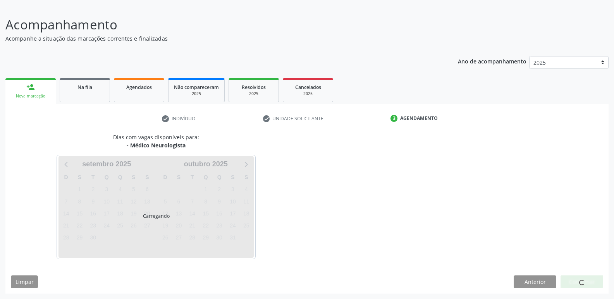
scroll to position [71, 0]
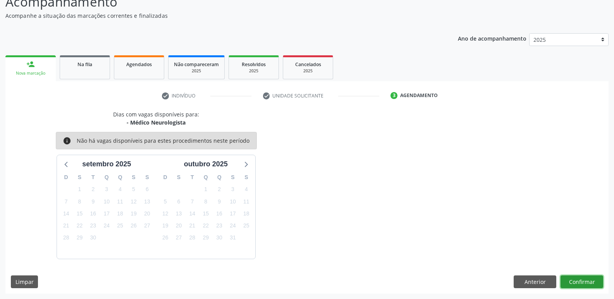
click at [578, 283] on button "Confirmar" at bounding box center [581, 282] width 43 height 13
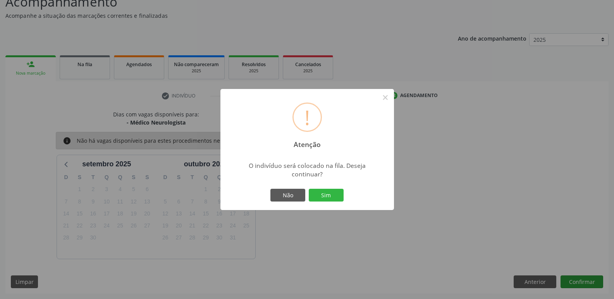
click at [309, 189] on button "Sim" at bounding box center [326, 195] width 35 height 13
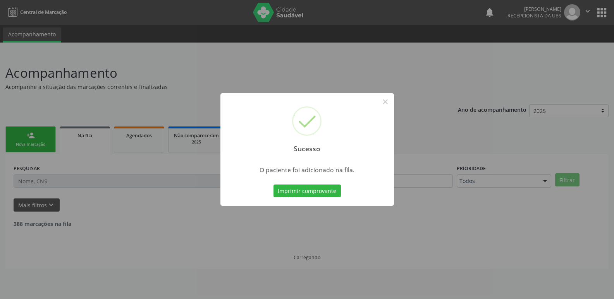
scroll to position [0, 0]
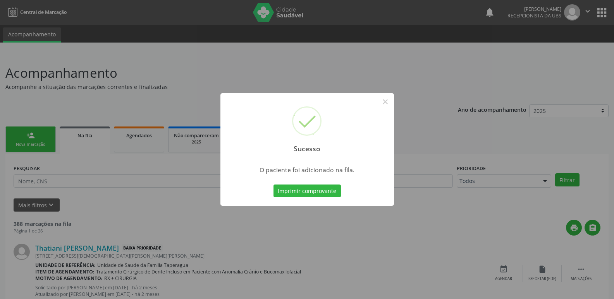
click at [535, 172] on div "Sucesso × O paciente foi adicionado na fila. Imprimir comprovante Cancel" at bounding box center [307, 149] width 614 height 299
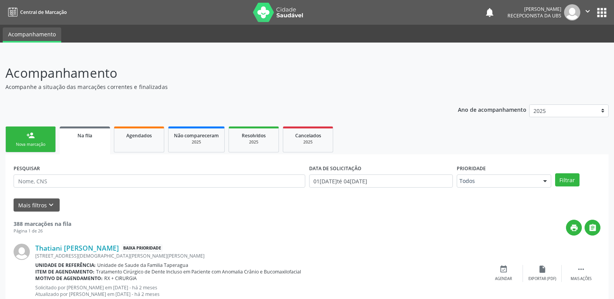
click at [32, 136] on div "person_add" at bounding box center [30, 135] width 9 height 9
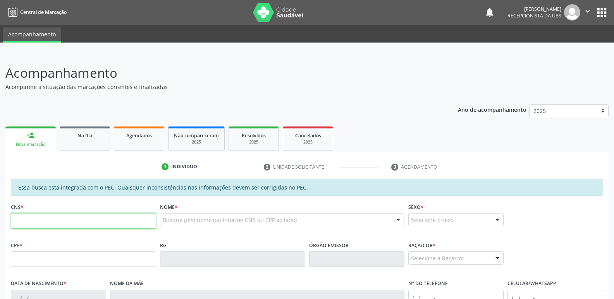
click at [81, 218] on input "text" at bounding box center [83, 220] width 145 height 15
paste input "117 6064 5419"
type input "1"
click at [108, 263] on input "text" at bounding box center [83, 259] width 145 height 15
paste input "117.606.454-19"
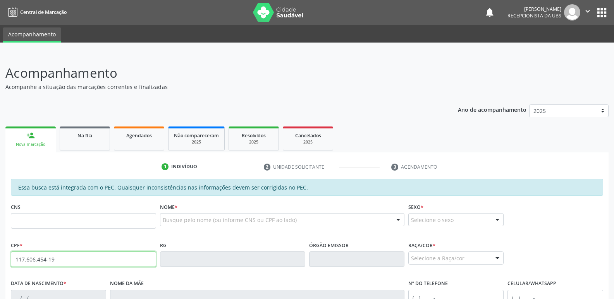
type input "117.606.454-19"
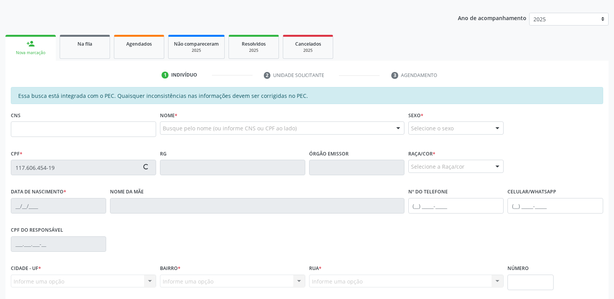
scroll to position [154, 0]
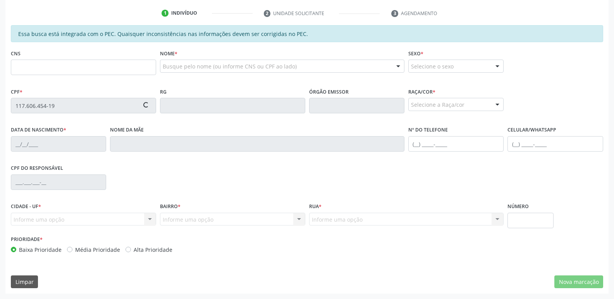
type input "03/03/1998"
type input "Maria Jose de Melo Rosendo"
type input "(82) 99148-7832"
type input "S/N"
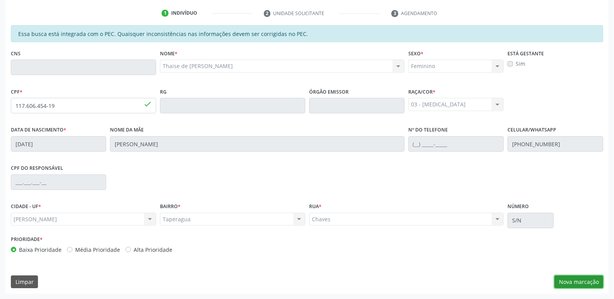
click at [586, 280] on button "Nova marcação" at bounding box center [578, 282] width 49 height 13
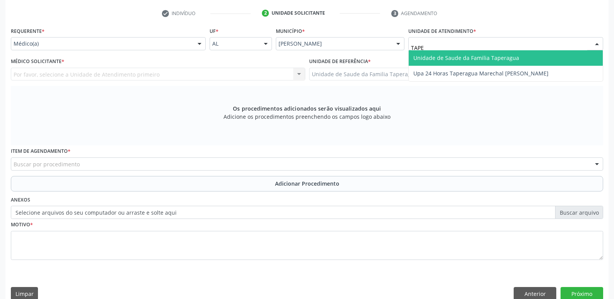
type input "TAPER"
click at [474, 60] on span "Unidade de Saude da Familia Taperagua" at bounding box center [466, 57] width 106 height 7
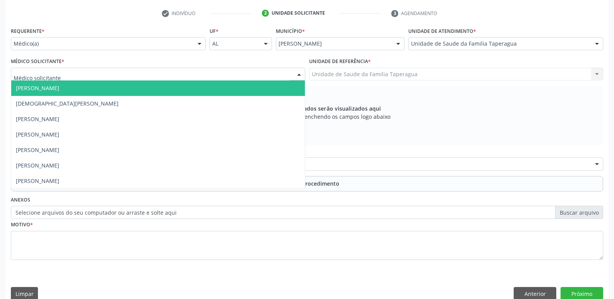
click at [173, 74] on div at bounding box center [158, 74] width 294 height 13
type input "MART"
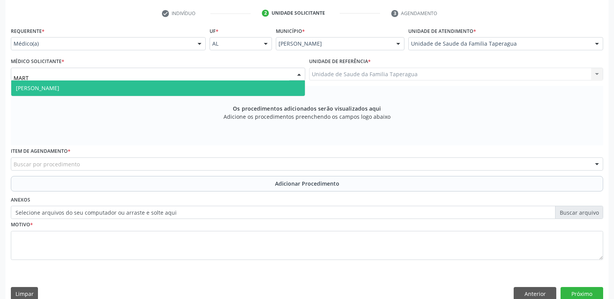
click at [176, 85] on span "Martina Toledo Valadao" at bounding box center [158, 88] width 294 height 15
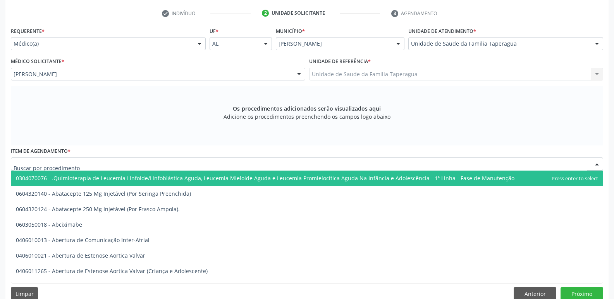
click at [175, 165] on div at bounding box center [307, 164] width 592 height 13
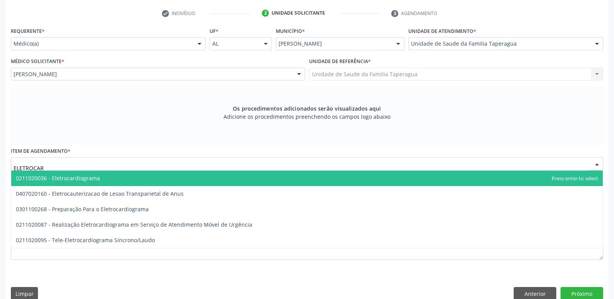
type input "ELETROCARD"
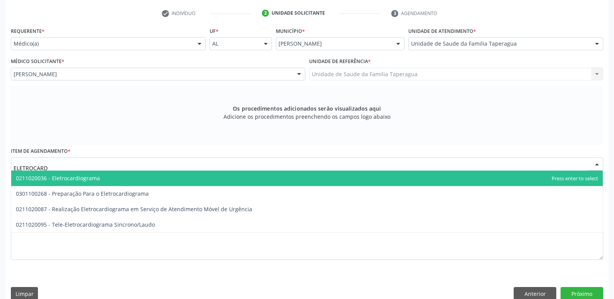
click at [178, 182] on span "0211020036 - Eletrocardiograma" at bounding box center [306, 178] width 591 height 15
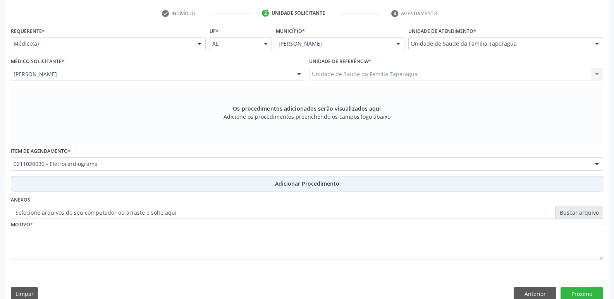
click at [187, 182] on button "Adicionar Procedimento" at bounding box center [307, 183] width 592 height 15
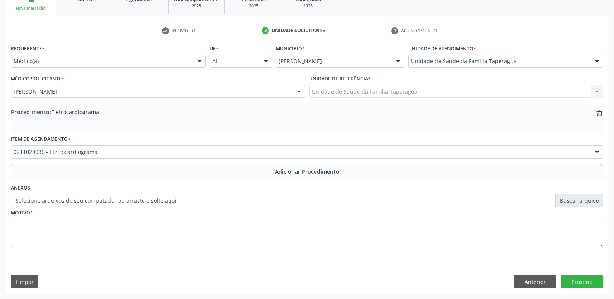
scroll to position [136, 0]
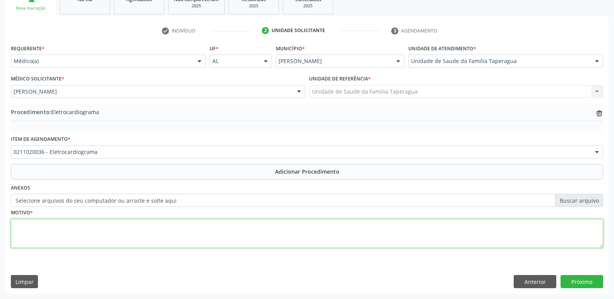
click at [187, 229] on textarea at bounding box center [307, 233] width 592 height 29
type textarea "E"
type textarea "TEVE SÍNCOPE HÁ 1 MÊS"
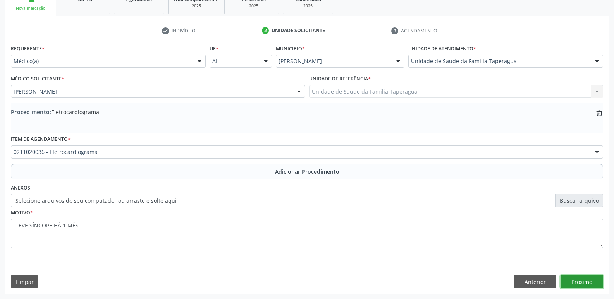
click at [580, 281] on button "Próximo" at bounding box center [581, 281] width 43 height 13
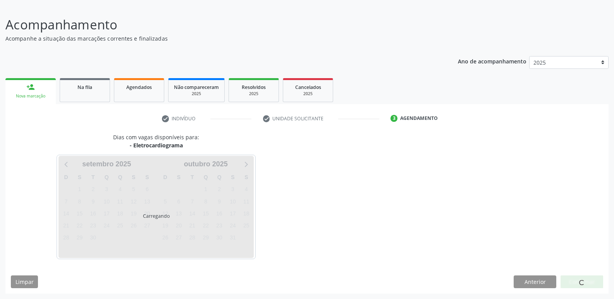
scroll to position [71, 0]
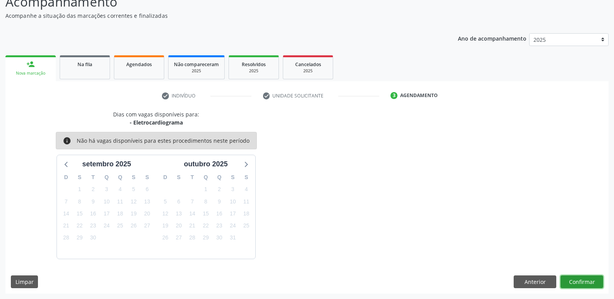
click at [580, 281] on button "Confirmar" at bounding box center [581, 282] width 43 height 13
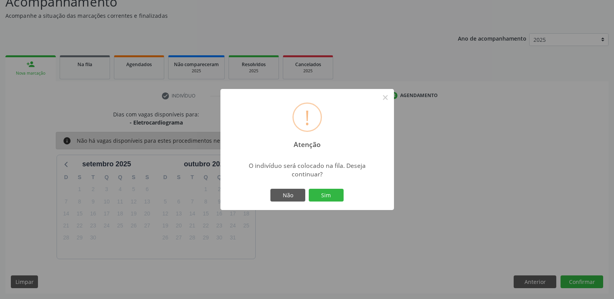
click at [309, 189] on button "Sim" at bounding box center [326, 195] width 35 height 13
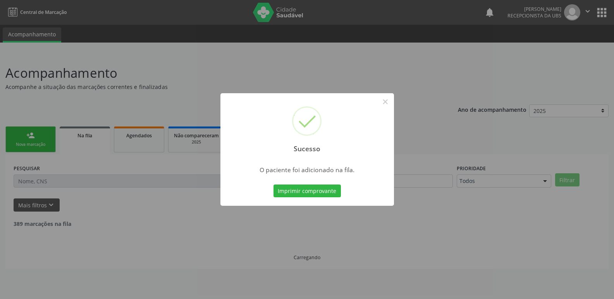
scroll to position [0, 0]
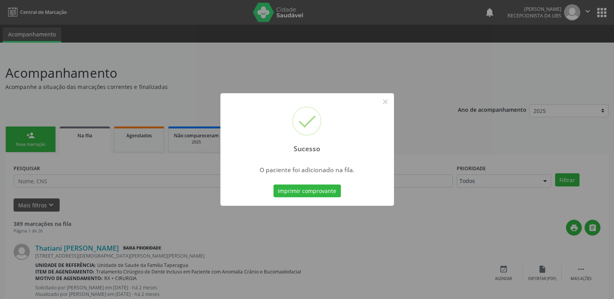
click at [527, 151] on div "Sucesso × O paciente foi adicionado na fila. Imprimir comprovante Cancel" at bounding box center [307, 149] width 614 height 299
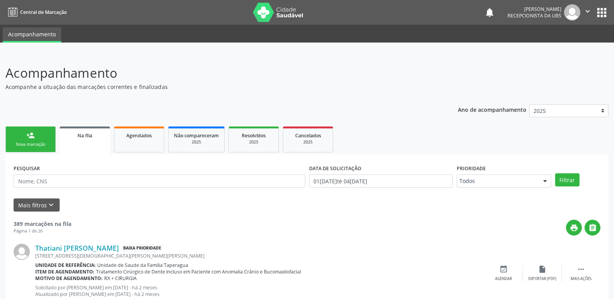
click at [24, 141] on link "person_add Nova marcação" at bounding box center [30, 140] width 50 height 26
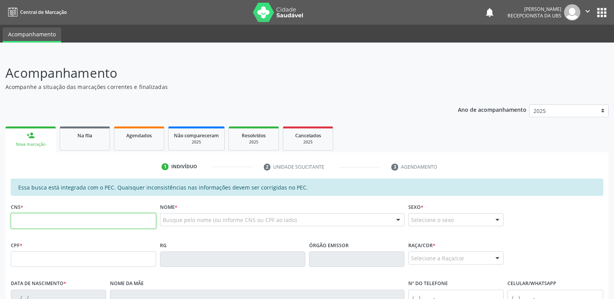
click at [80, 220] on input "text" at bounding box center [83, 220] width 145 height 15
paste input "117 6064 5419"
type input "1"
click at [116, 256] on input "text" at bounding box center [83, 259] width 145 height 15
paste input "117.606.454-19"
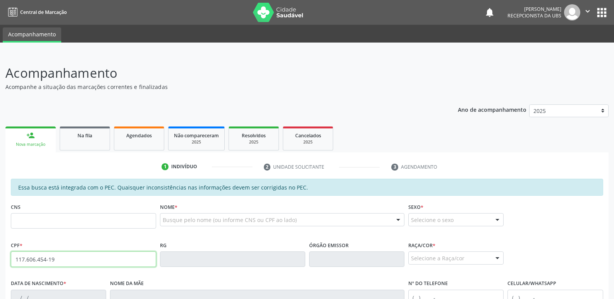
type input "117.606.454-19"
type input "03/03/1998"
type input "Maria Jose de Melo Rosendo"
type input "(82) 99148-7832"
type input "S/N"
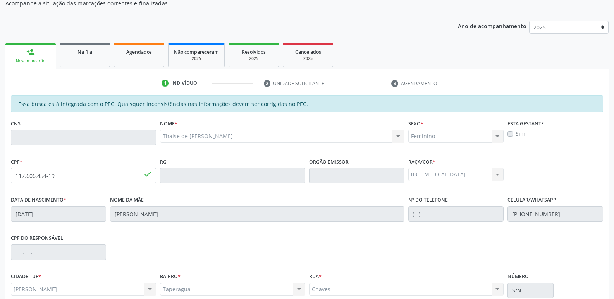
scroll to position [154, 0]
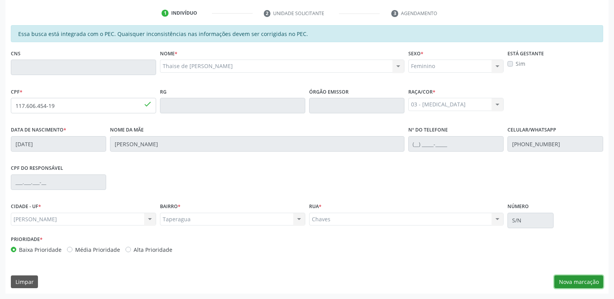
click at [567, 281] on button "Nova marcação" at bounding box center [578, 282] width 49 height 13
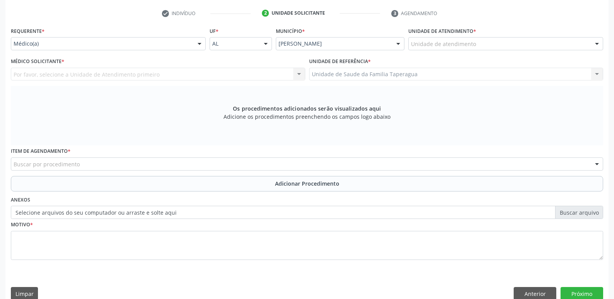
click at [527, 43] on div "Unidade de atendimento" at bounding box center [505, 43] width 195 height 13
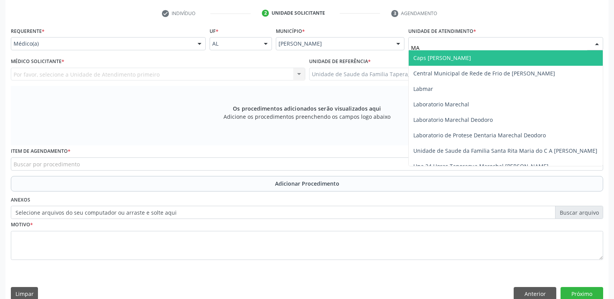
type input "M"
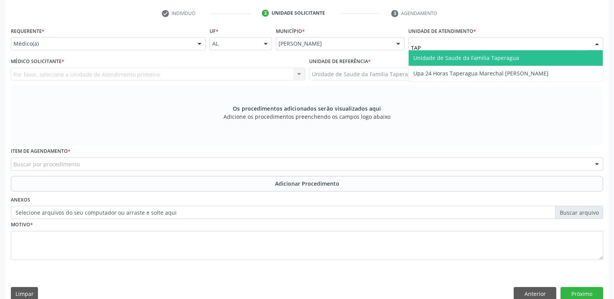
type input "TAPE"
click at [509, 55] on span "Unidade de Saude da Familia Taperagua" at bounding box center [466, 57] width 106 height 7
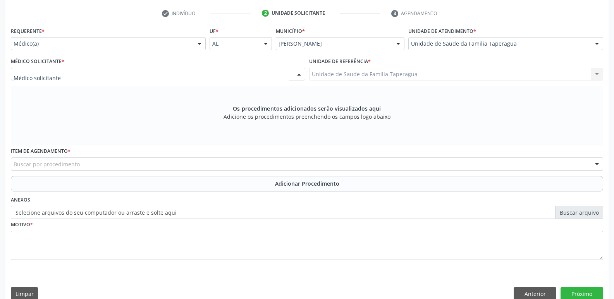
click at [256, 73] on div at bounding box center [158, 74] width 294 height 13
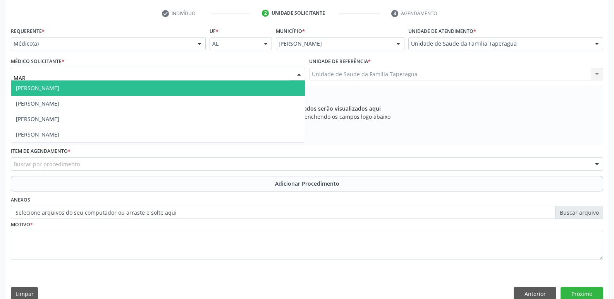
type input "MART"
click at [232, 88] on span "Martina Toledo Valadao" at bounding box center [158, 88] width 294 height 15
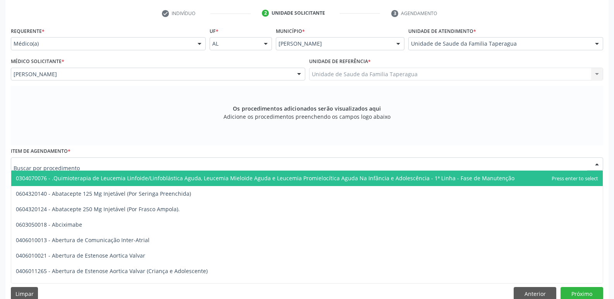
click at [259, 163] on div at bounding box center [307, 164] width 592 height 13
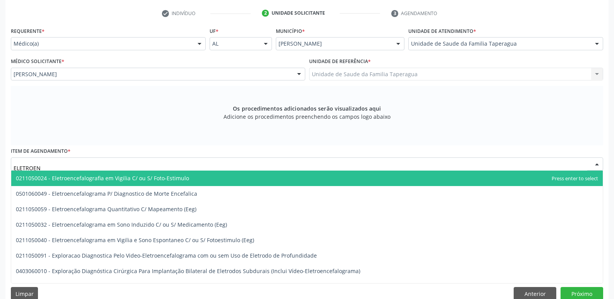
click at [233, 168] on input "ELETROEN" at bounding box center [301, 167] width 574 height 15
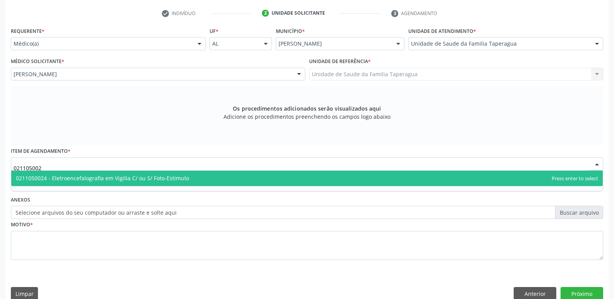
type input "0211050024"
click at [230, 179] on span "0211050024 - Eletroencefalografia em Vigilia C/ ou S/ Foto-Estimulo" at bounding box center [306, 178] width 591 height 15
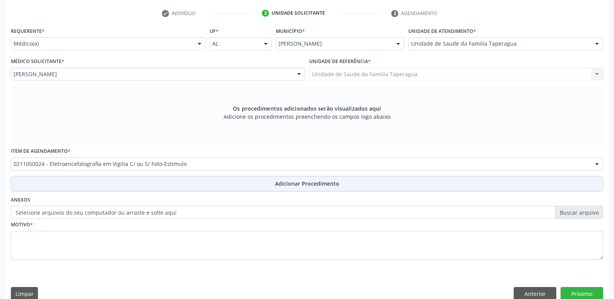
click at [230, 187] on button "Adicionar Procedimento" at bounding box center [307, 183] width 592 height 15
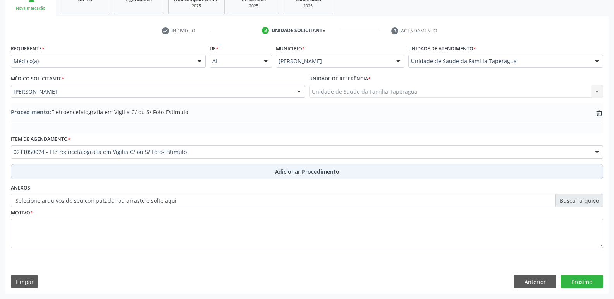
scroll to position [136, 0]
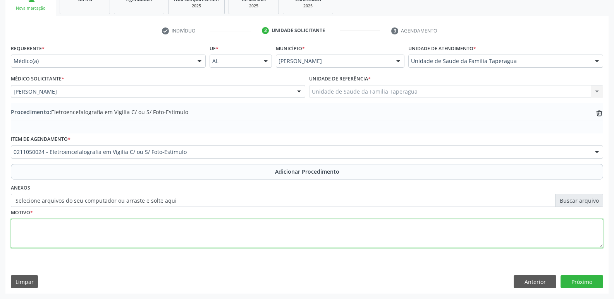
click at [225, 224] on textarea at bounding box center [307, 233] width 592 height 29
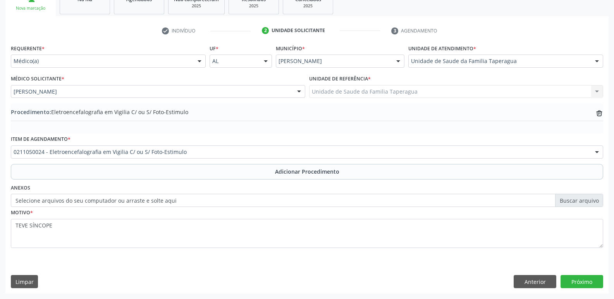
click at [445, 139] on div "Item de agendamento * 0211050024 - Eletroencefalografia em Vigilia C/ ou S/ Fot…" at bounding box center [307, 146] width 592 height 25
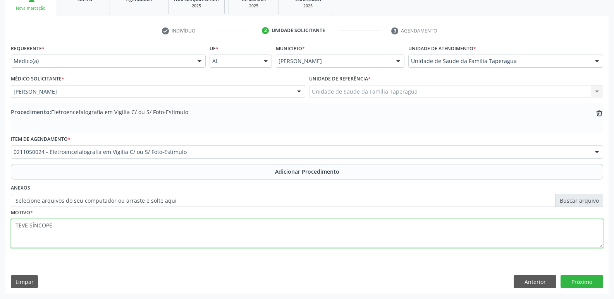
click at [352, 235] on textarea "TEVE SÍNCOPE" at bounding box center [307, 233] width 592 height 29
type textarea "TEVE SÍNCOPE HÁ 1 MES"
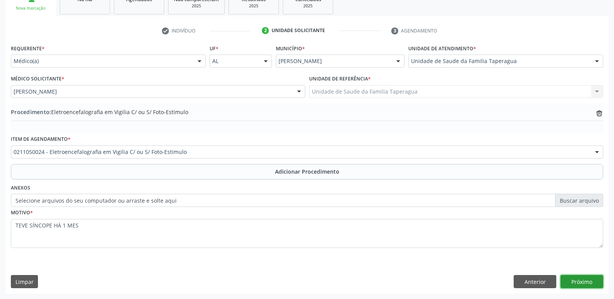
click at [582, 280] on button "Próximo" at bounding box center [581, 281] width 43 height 13
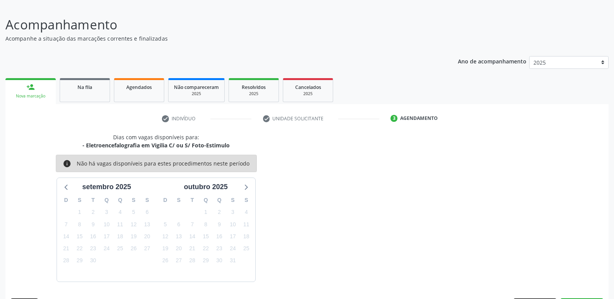
scroll to position [71, 0]
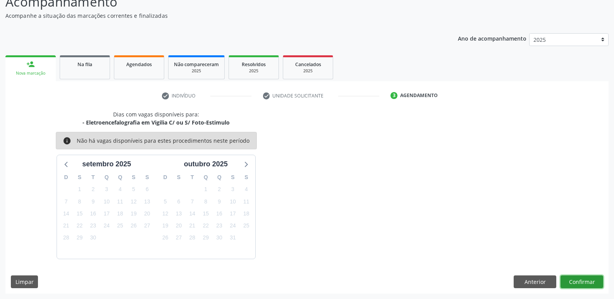
click at [584, 279] on button "Confirmar" at bounding box center [581, 282] width 43 height 13
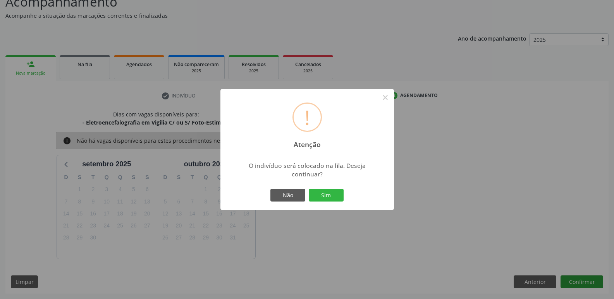
click at [309, 189] on button "Sim" at bounding box center [326, 195] width 35 height 13
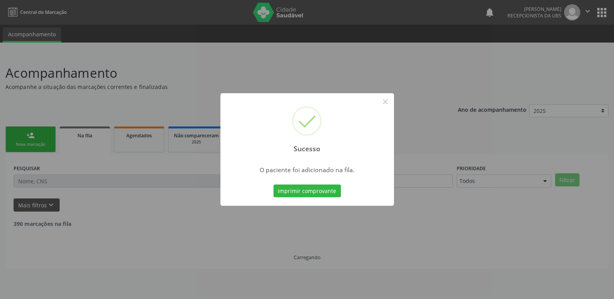
scroll to position [0, 0]
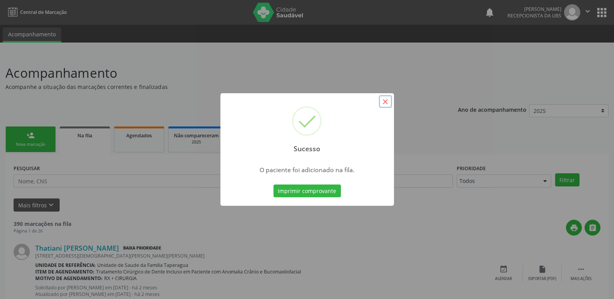
click at [385, 99] on button "×" at bounding box center [385, 101] width 13 height 13
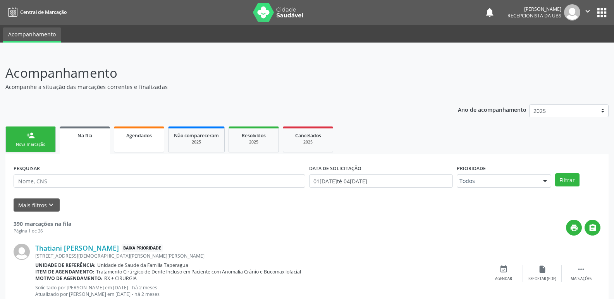
click at [133, 137] on span "Agendados" at bounding box center [139, 135] width 26 height 7
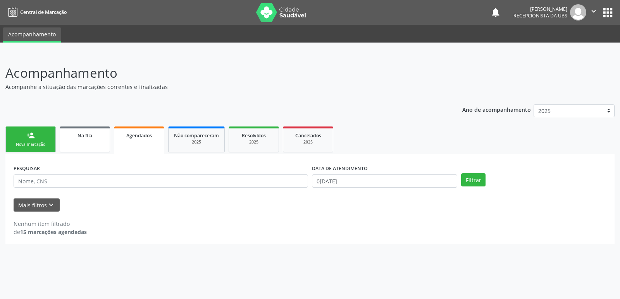
click at [79, 132] on div "Na fila" at bounding box center [84, 135] width 39 height 8
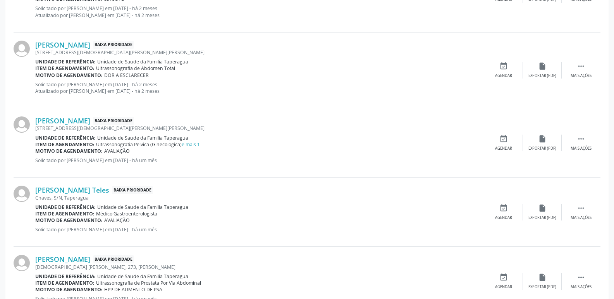
scroll to position [1086, 0]
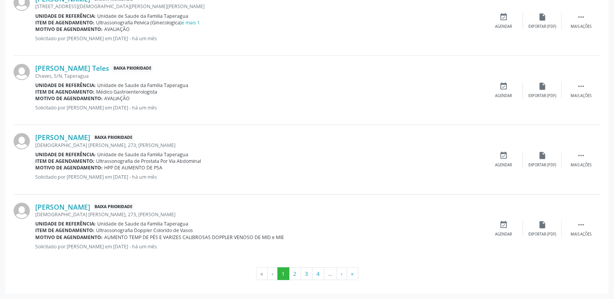
click at [354, 275] on button "»" at bounding box center [353, 274] width 12 height 13
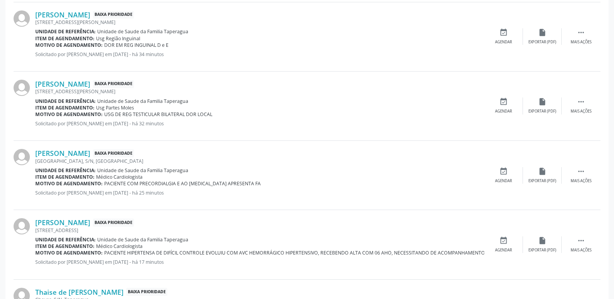
scroll to position [0, 0]
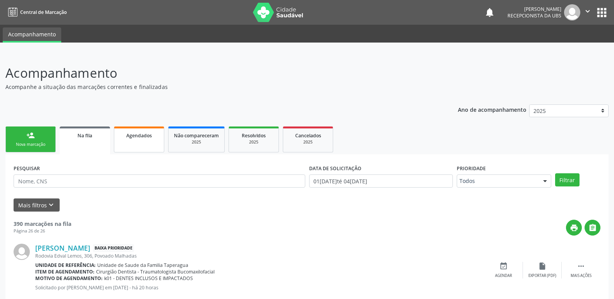
click at [145, 134] on span "Agendados" at bounding box center [139, 135] width 26 height 7
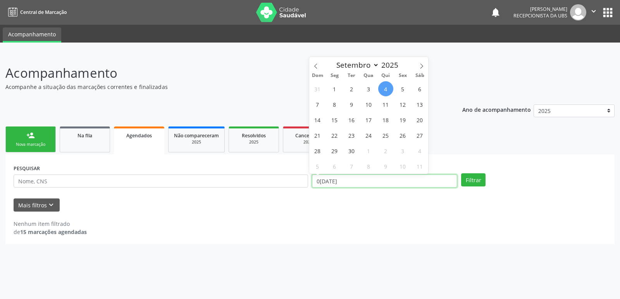
click at [378, 183] on input "04/09/2025" at bounding box center [384, 181] width 145 height 13
click at [373, 89] on span "3" at bounding box center [368, 88] width 15 height 15
type input "03/09/2025"
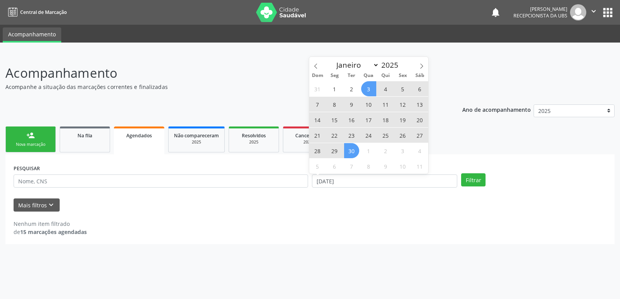
click at [354, 153] on span "30" at bounding box center [351, 150] width 15 height 15
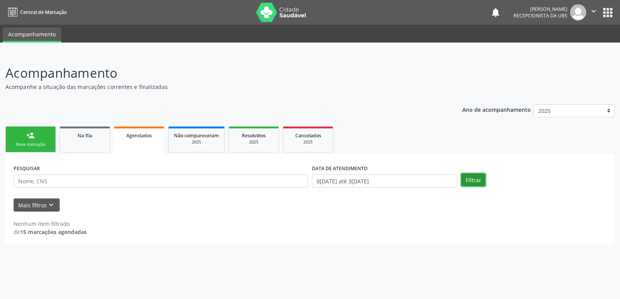
click at [480, 177] on button "Filtrar" at bounding box center [473, 179] width 24 height 13
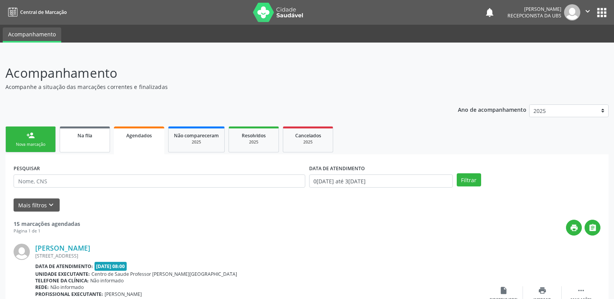
click at [87, 136] on span "Na fila" at bounding box center [84, 135] width 15 height 7
